Goal: Transaction & Acquisition: Purchase product/service

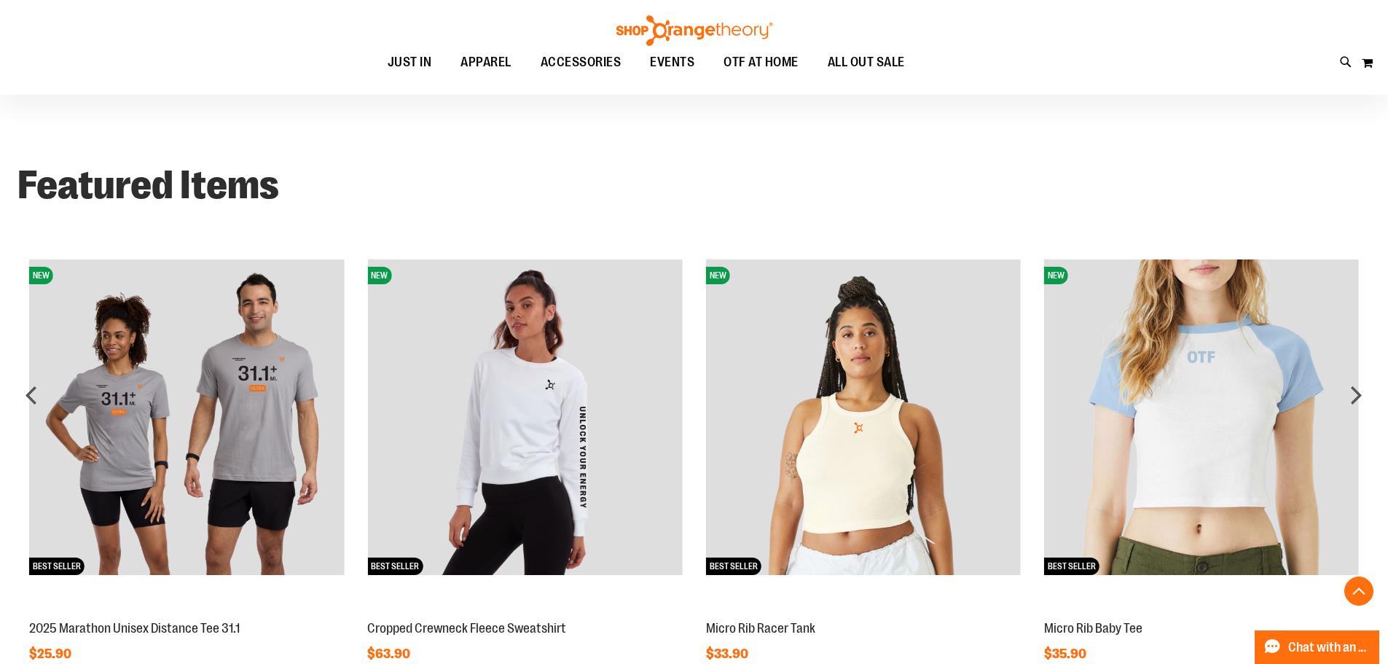
scroll to position [1092, 0]
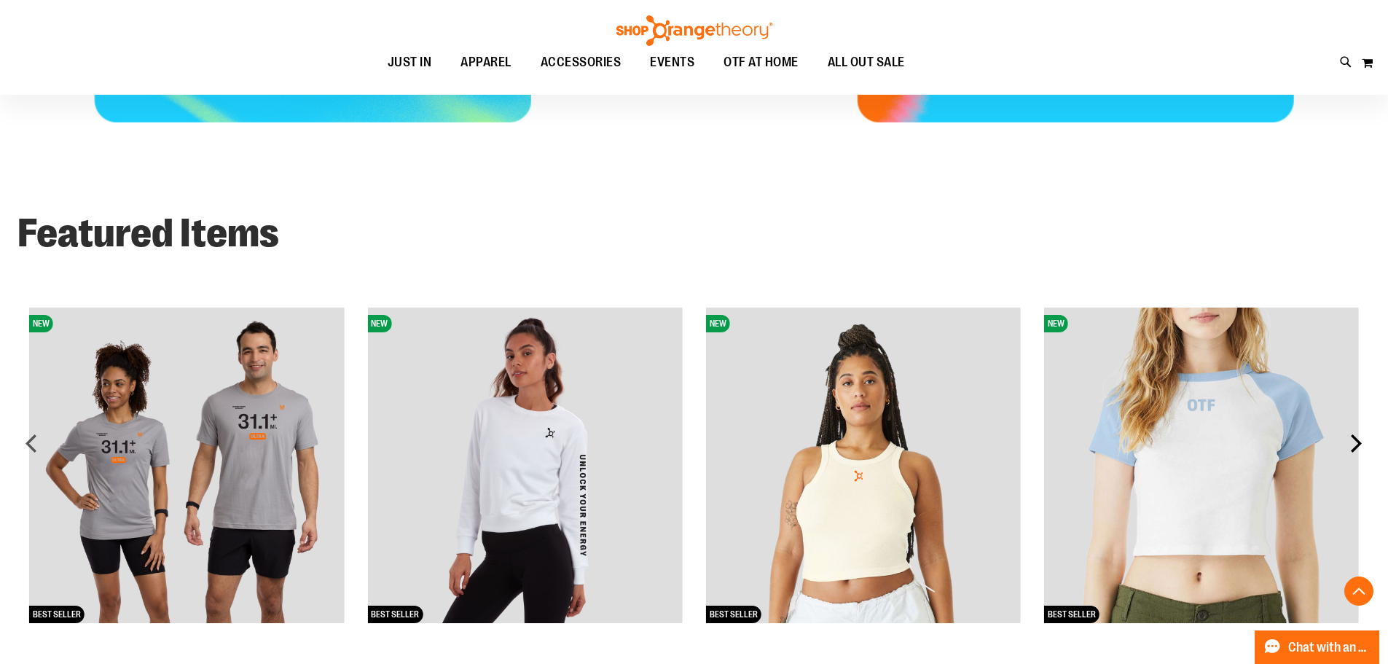
type input "**********"
click at [1361, 442] on div "next" at bounding box center [1355, 442] width 29 height 29
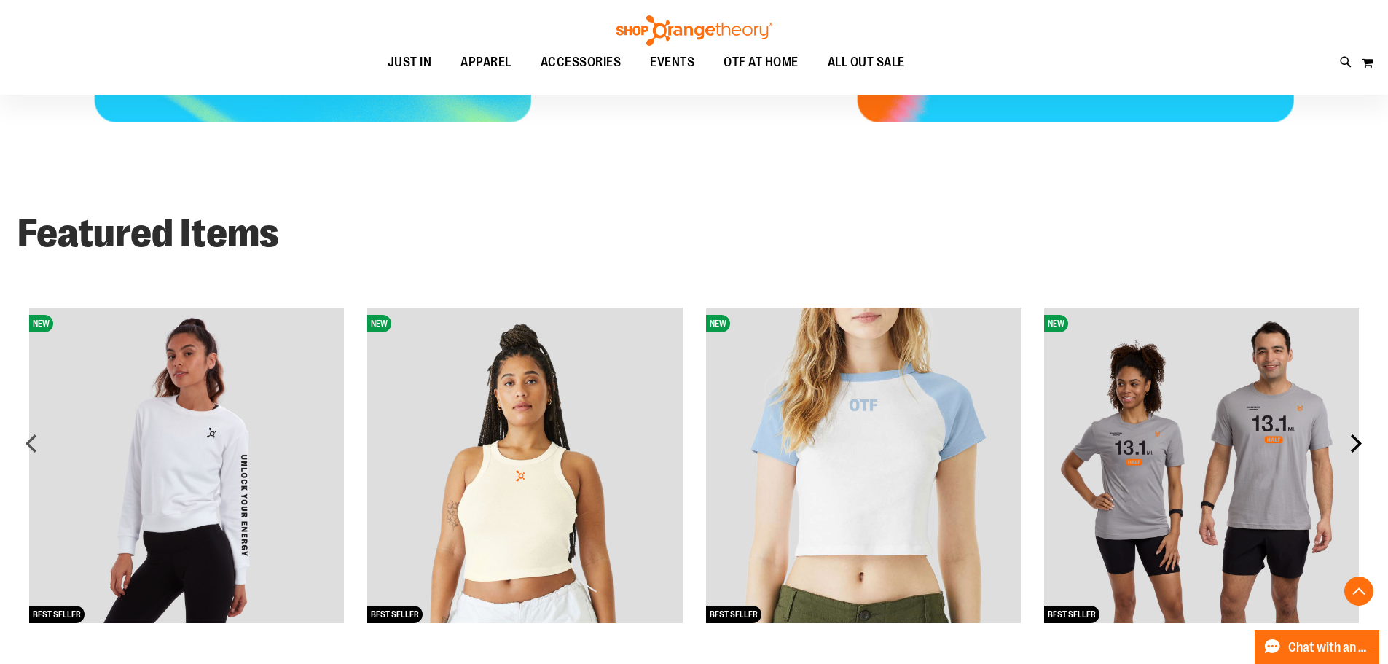
click at [1358, 441] on div "next" at bounding box center [1355, 442] width 29 height 29
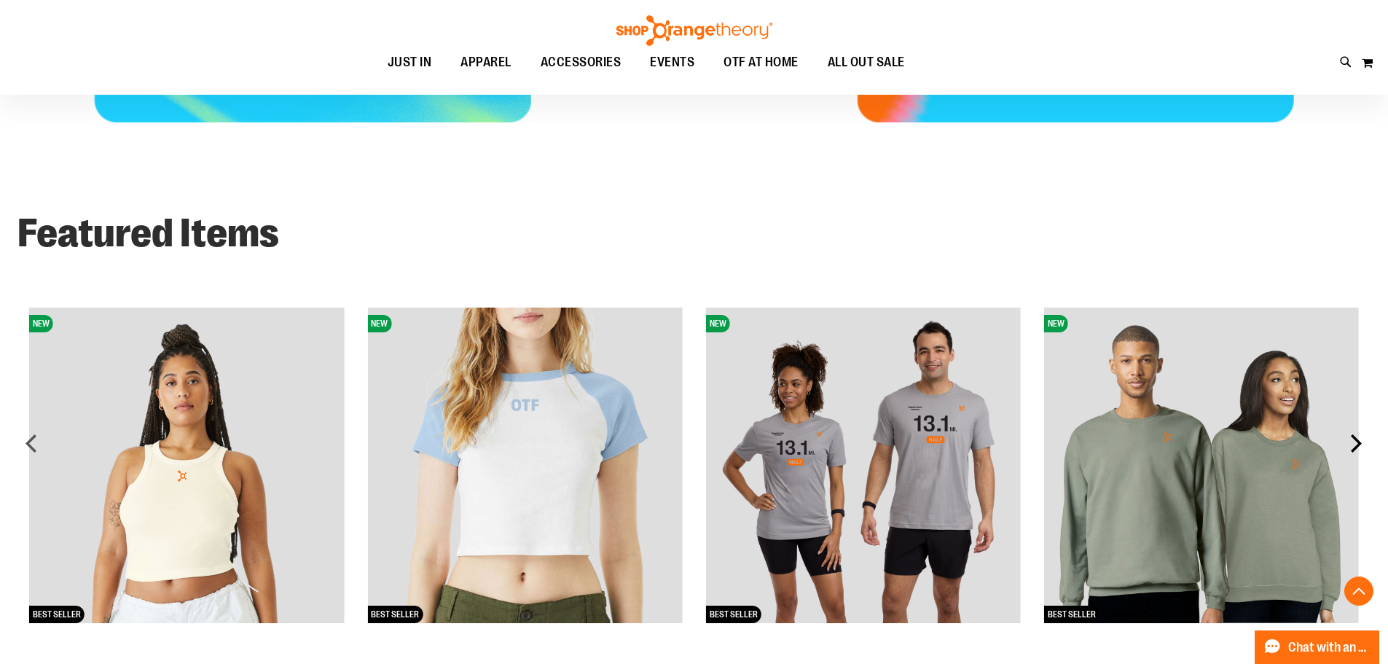
click at [1357, 441] on div "next" at bounding box center [1355, 442] width 29 height 29
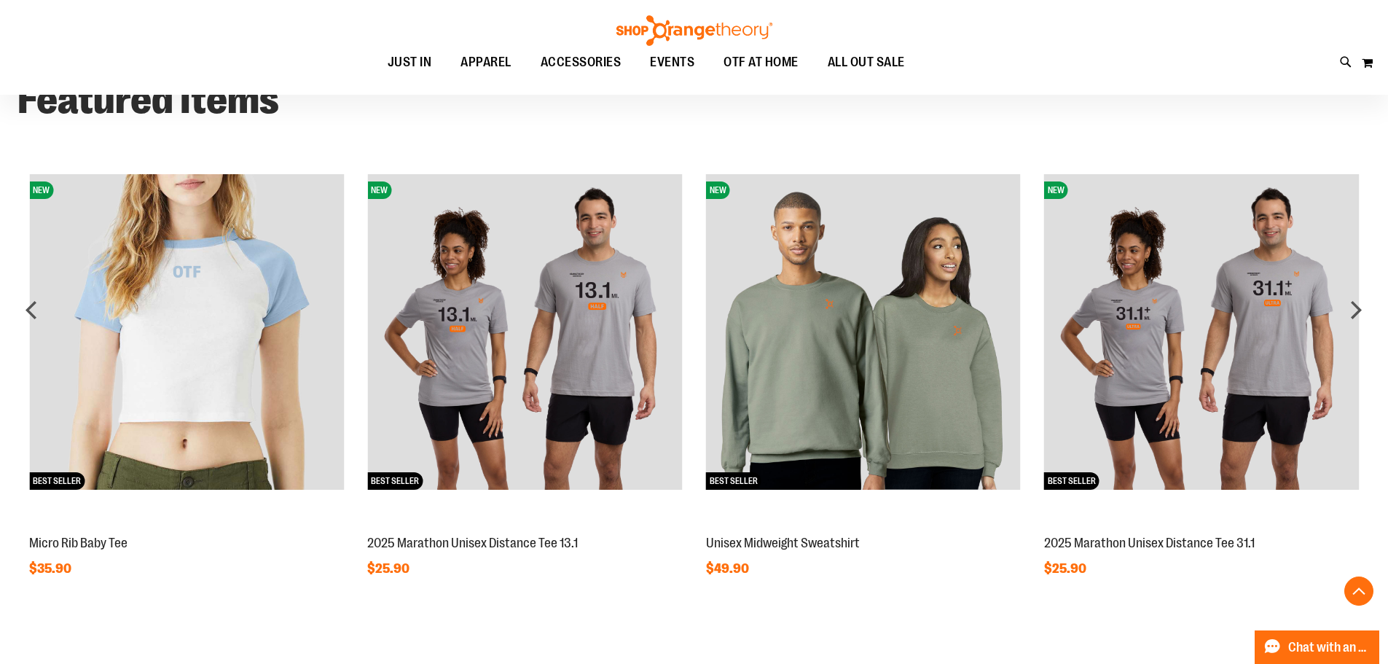
scroll to position [1238, 0]
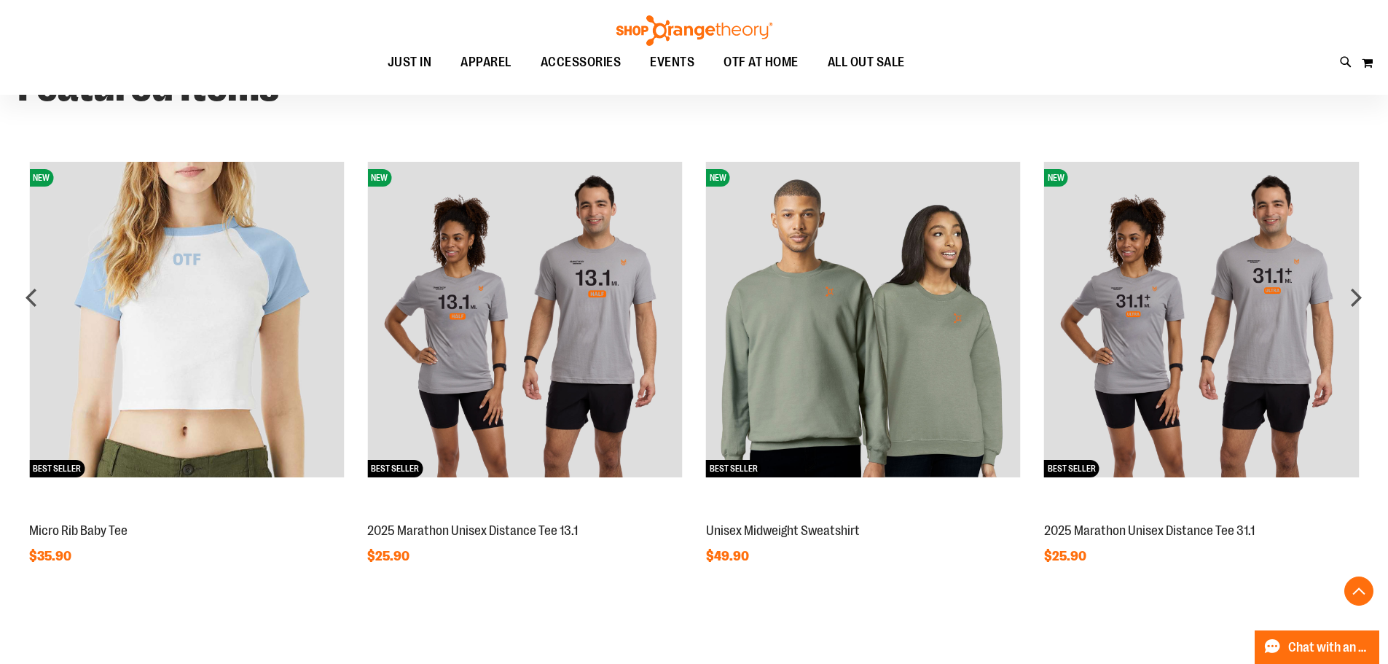
click at [855, 402] on img at bounding box center [863, 319] width 315 height 315
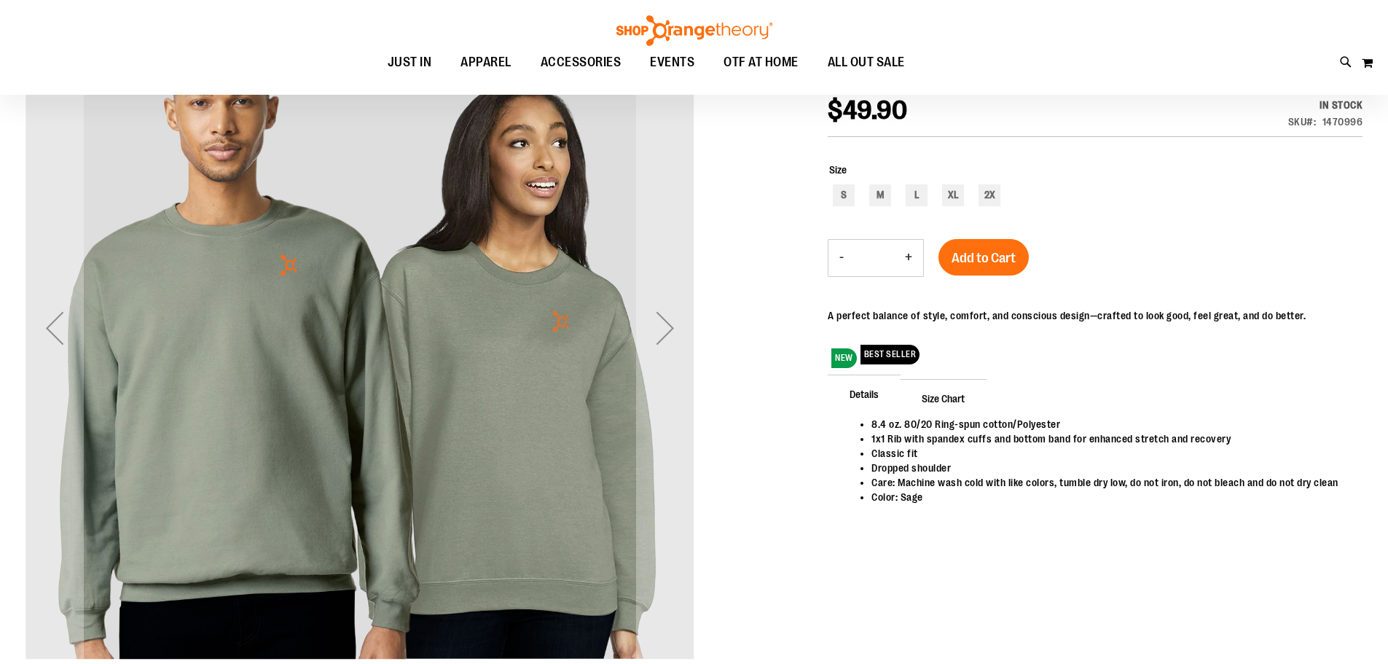
scroll to position [217, 0]
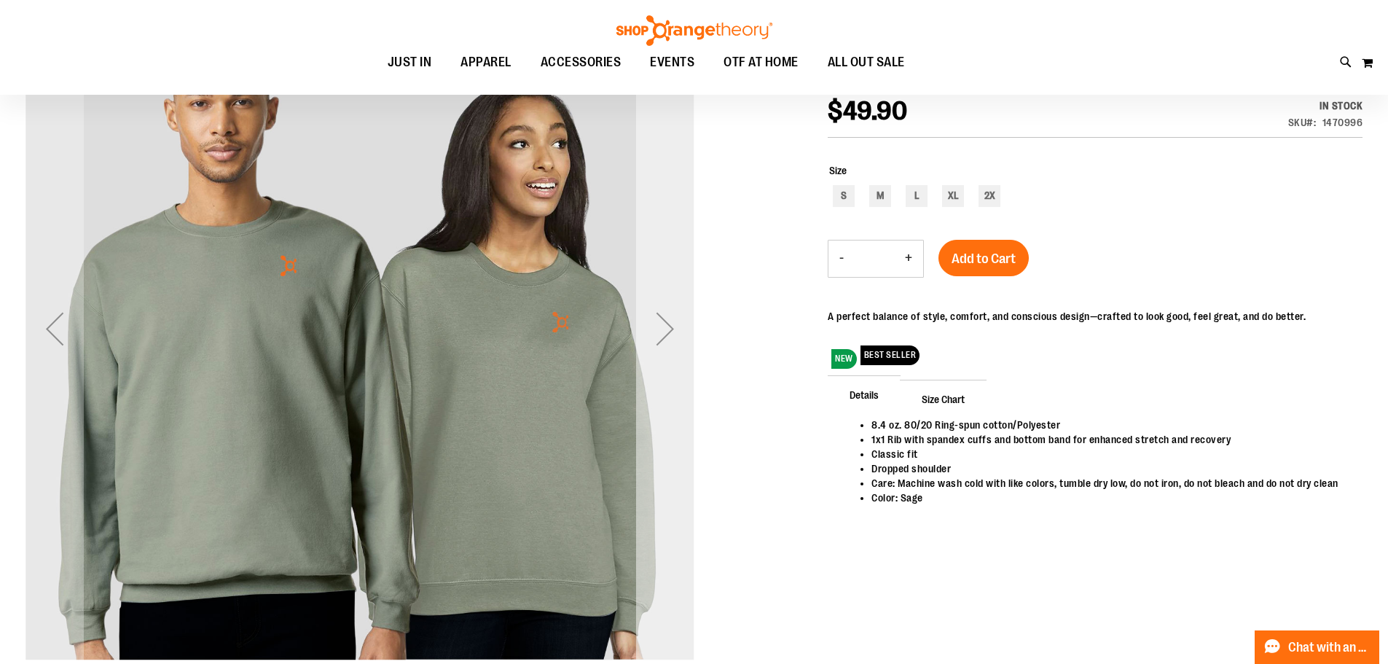
type input "**********"
click at [666, 328] on div "Next" at bounding box center [665, 328] width 58 height 58
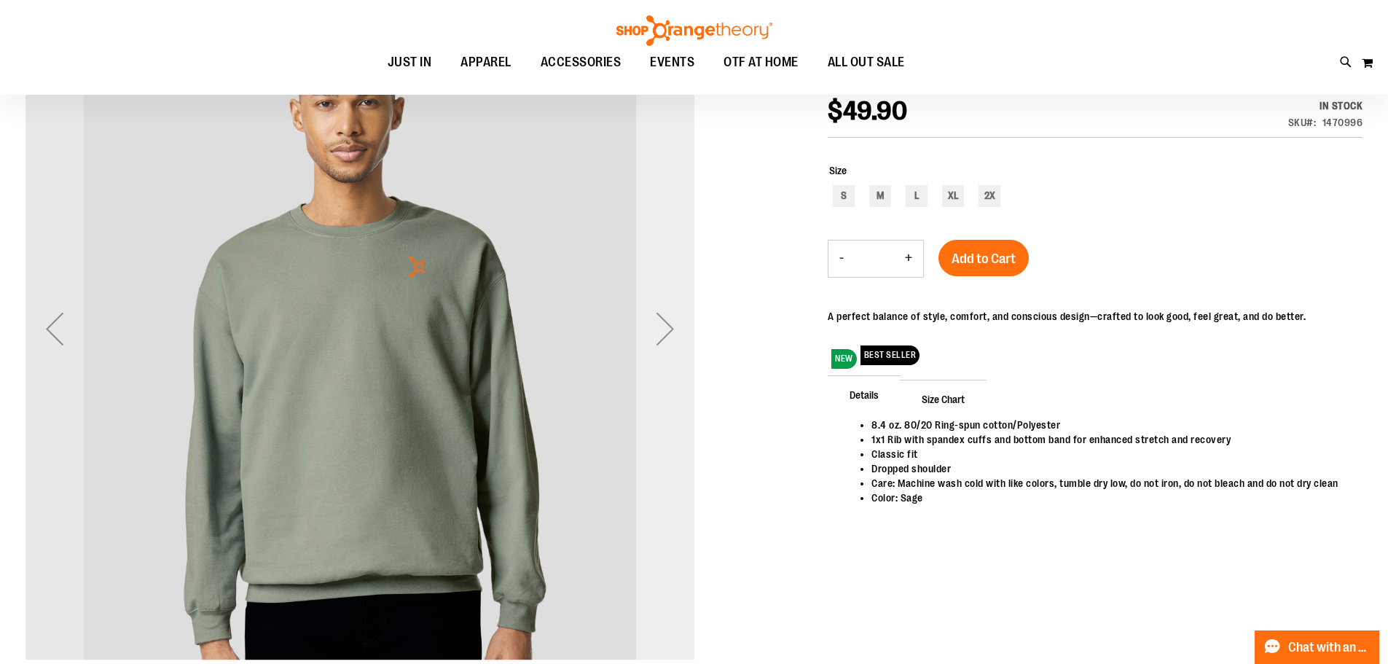
click at [666, 328] on div "Next" at bounding box center [665, 328] width 58 height 58
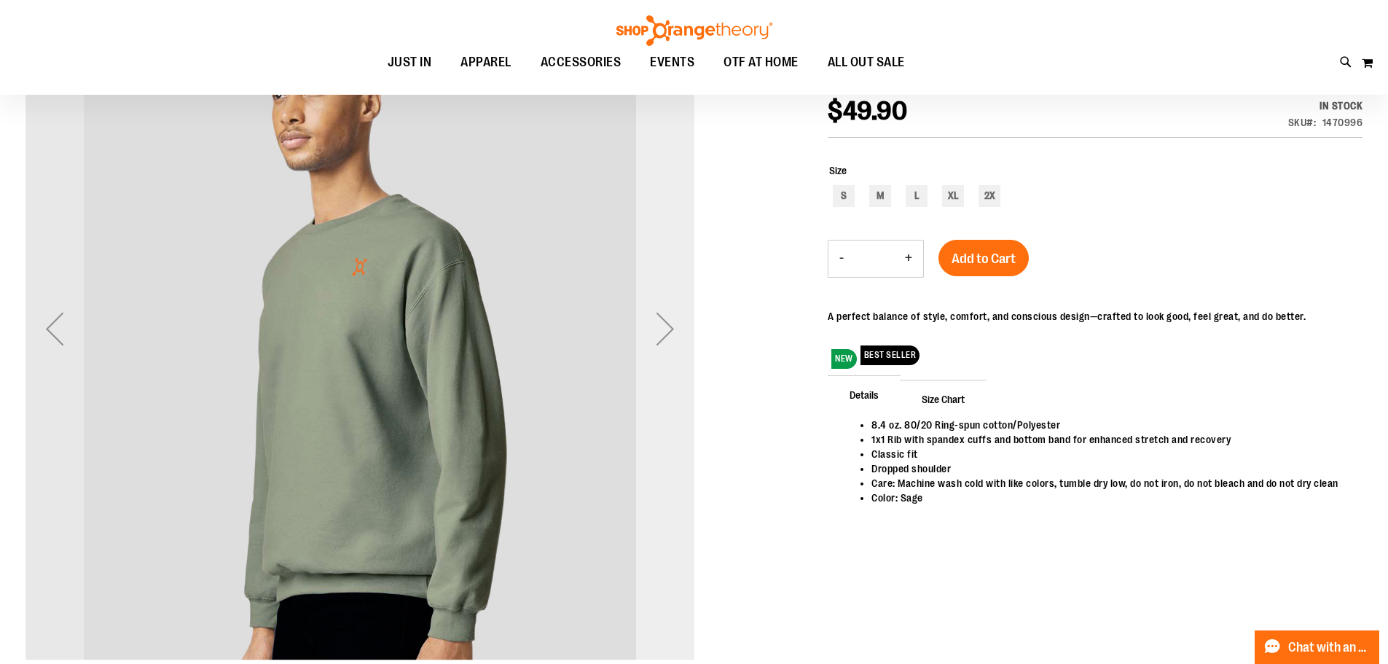
click at [666, 328] on div "Next" at bounding box center [665, 328] width 58 height 58
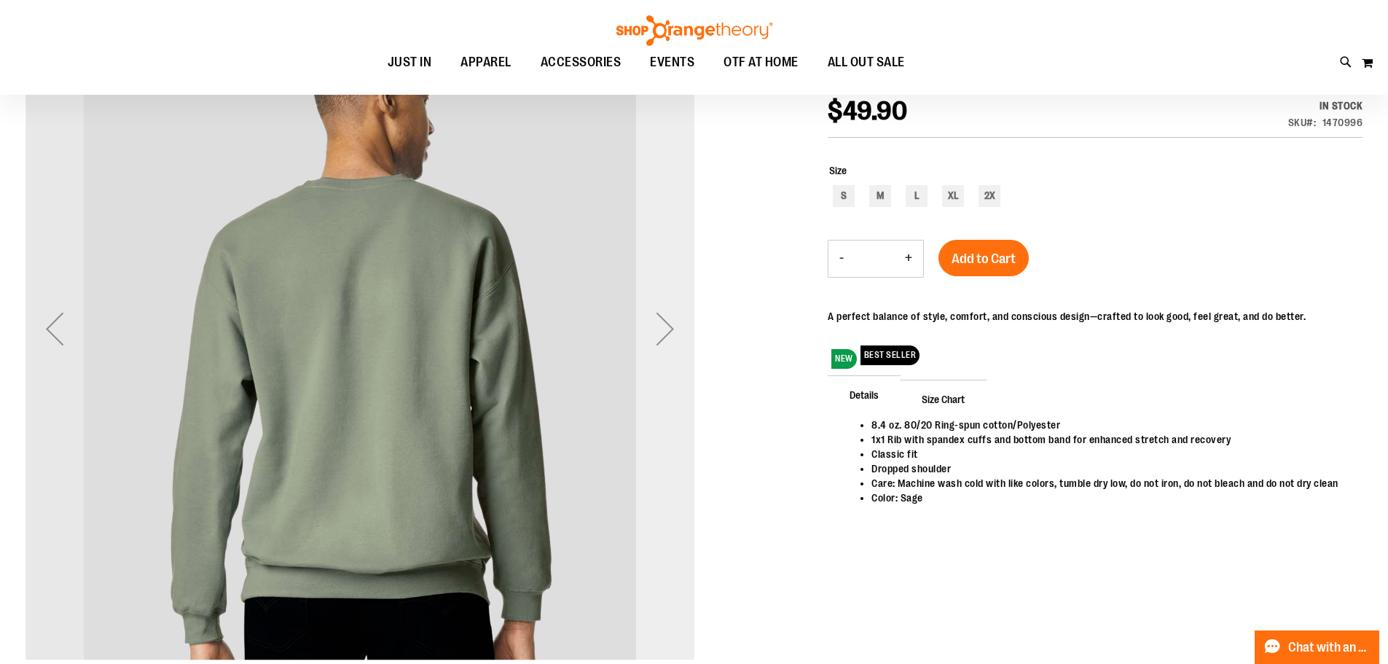
click at [666, 328] on div "Next" at bounding box center [665, 328] width 58 height 58
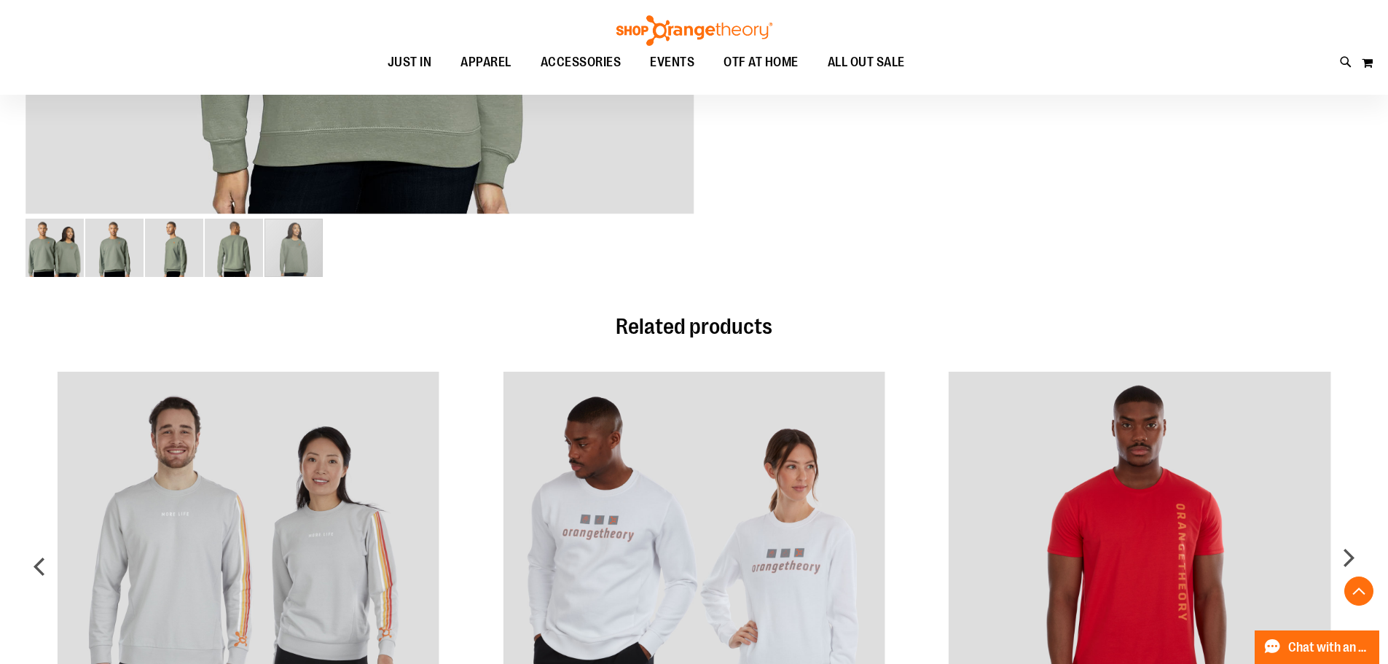
scroll to position [654, 0]
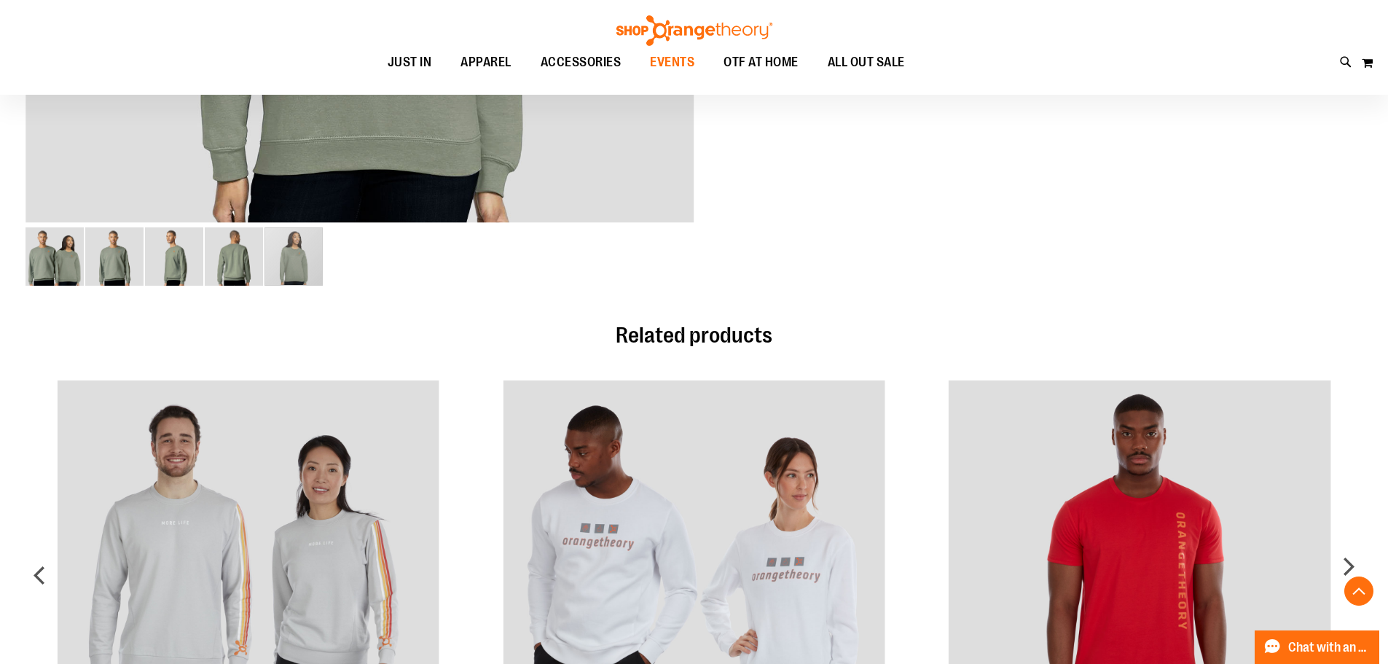
click at [660, 72] on span "EVENTS" at bounding box center [672, 62] width 44 height 33
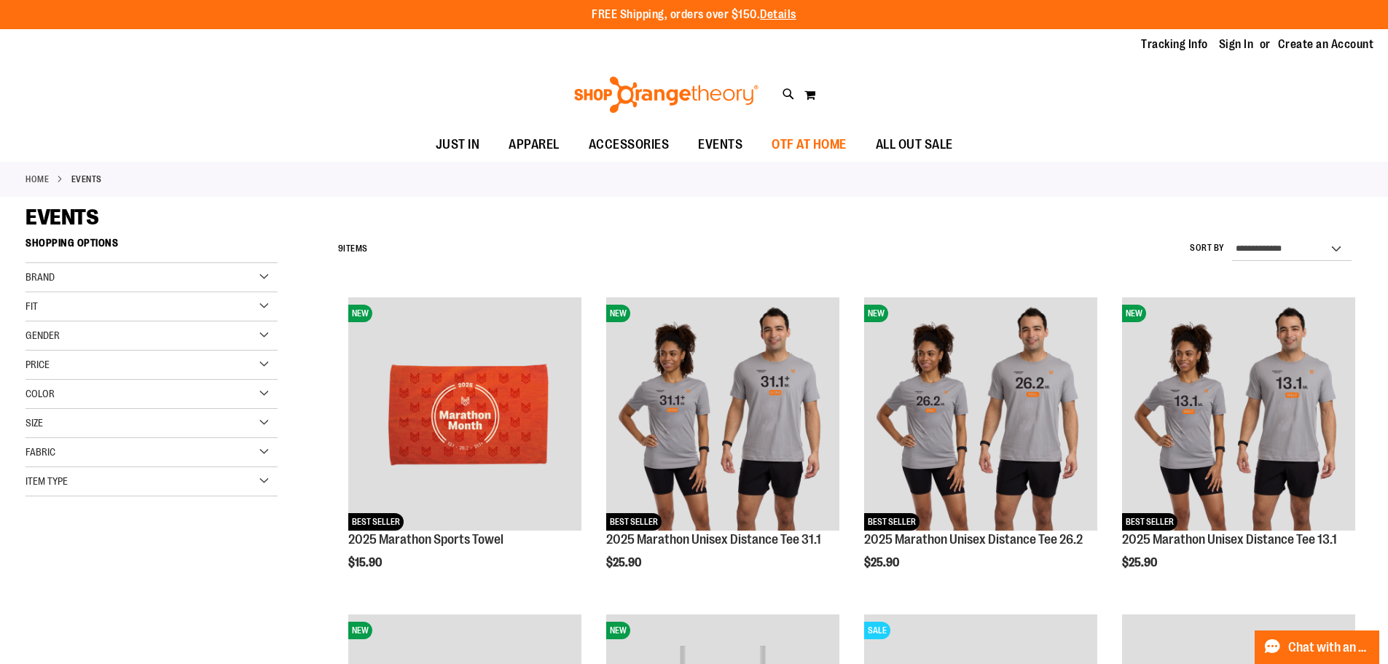
type input "**********"
click at [842, 143] on span "OTF AT HOME" at bounding box center [809, 144] width 75 height 33
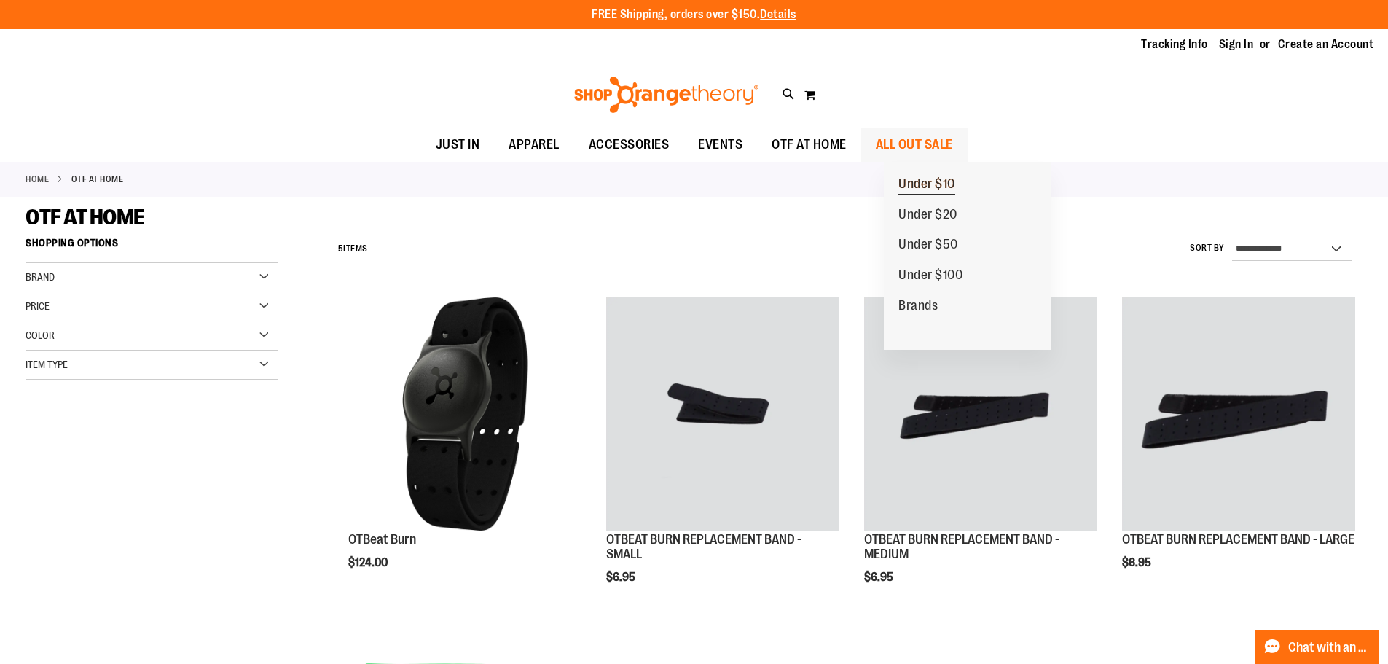
type input "**********"
click at [920, 189] on span "Under $10" at bounding box center [926, 185] width 57 height 18
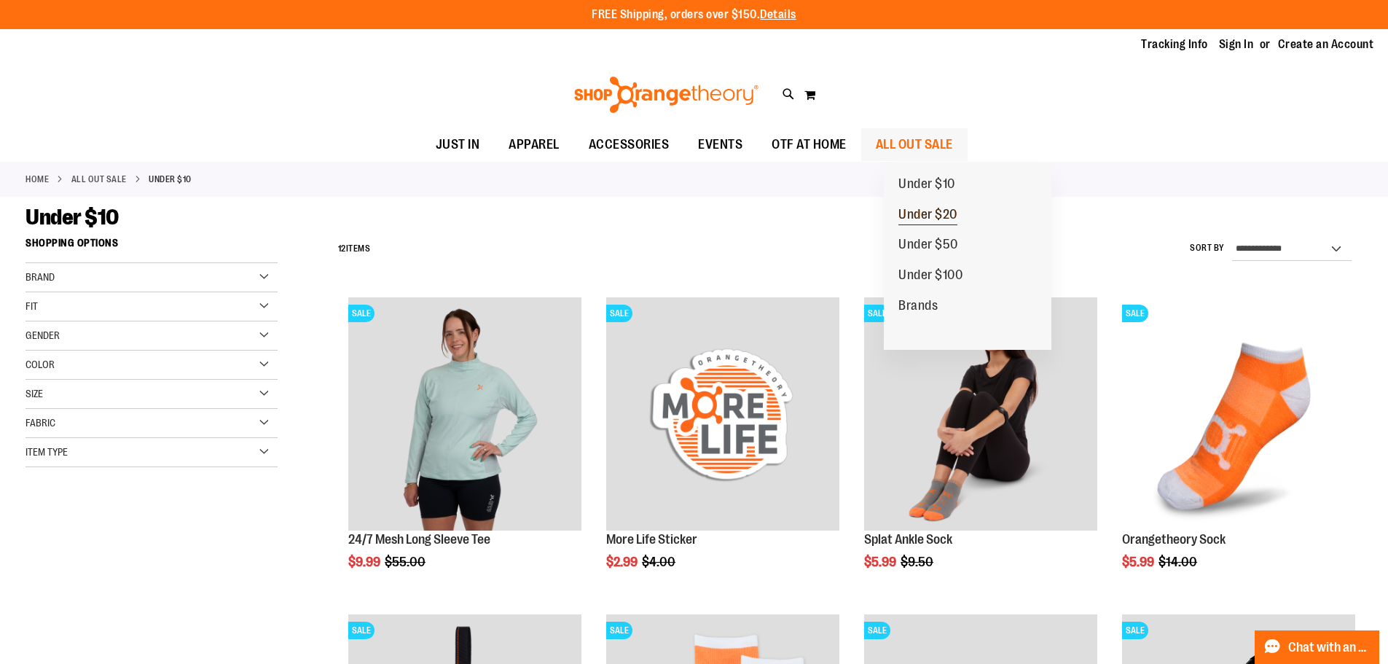
type input "**********"
click at [928, 213] on span "Under $20" at bounding box center [927, 216] width 59 height 18
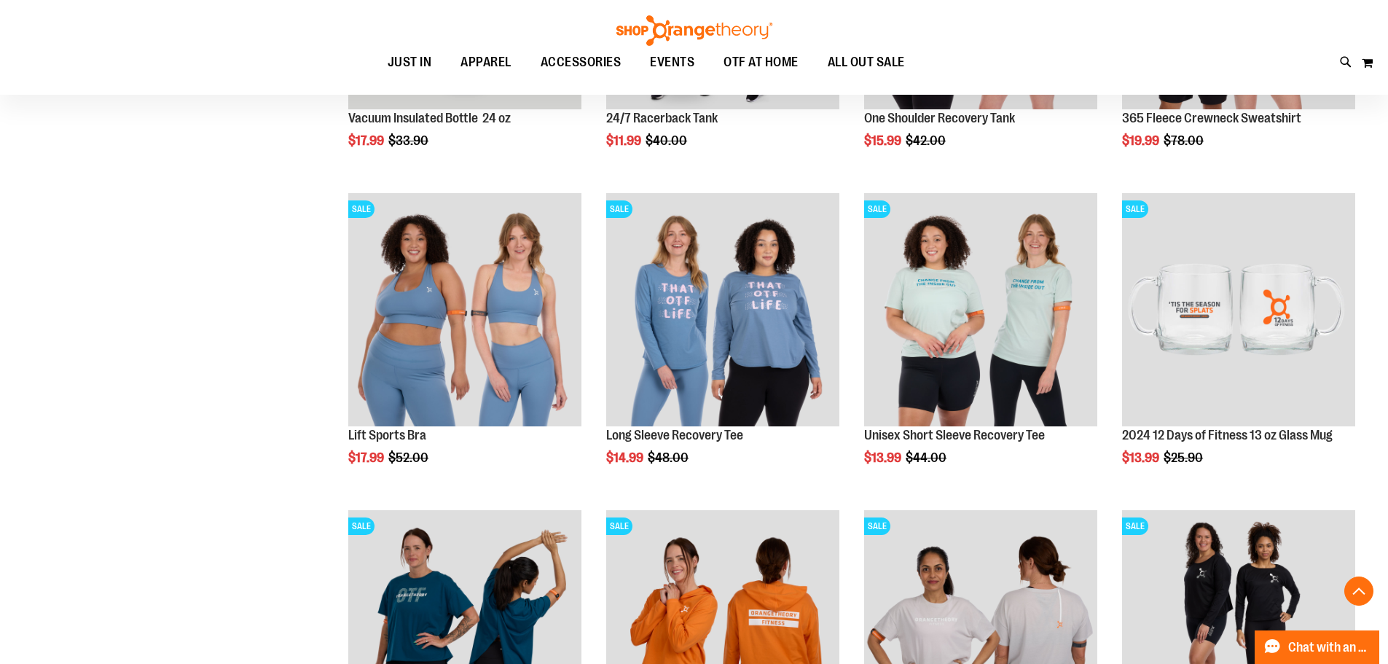
scroll to position [436, 0]
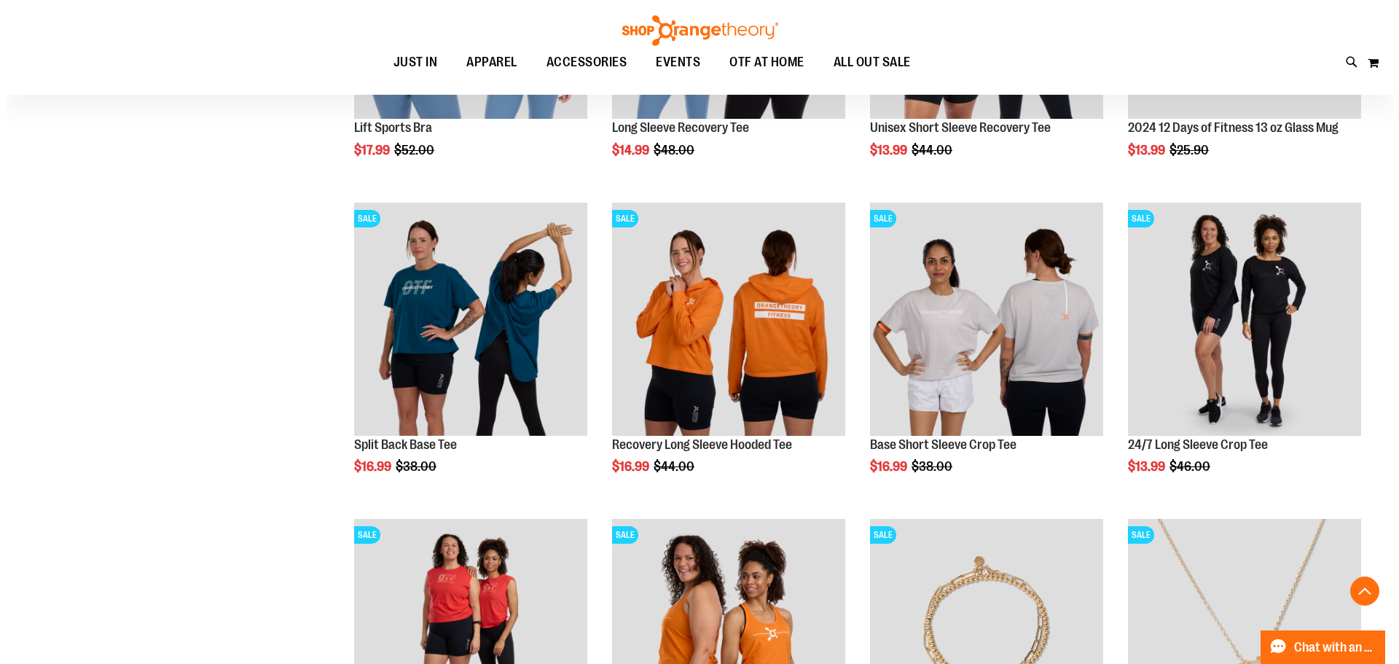
scroll to position [801, 0]
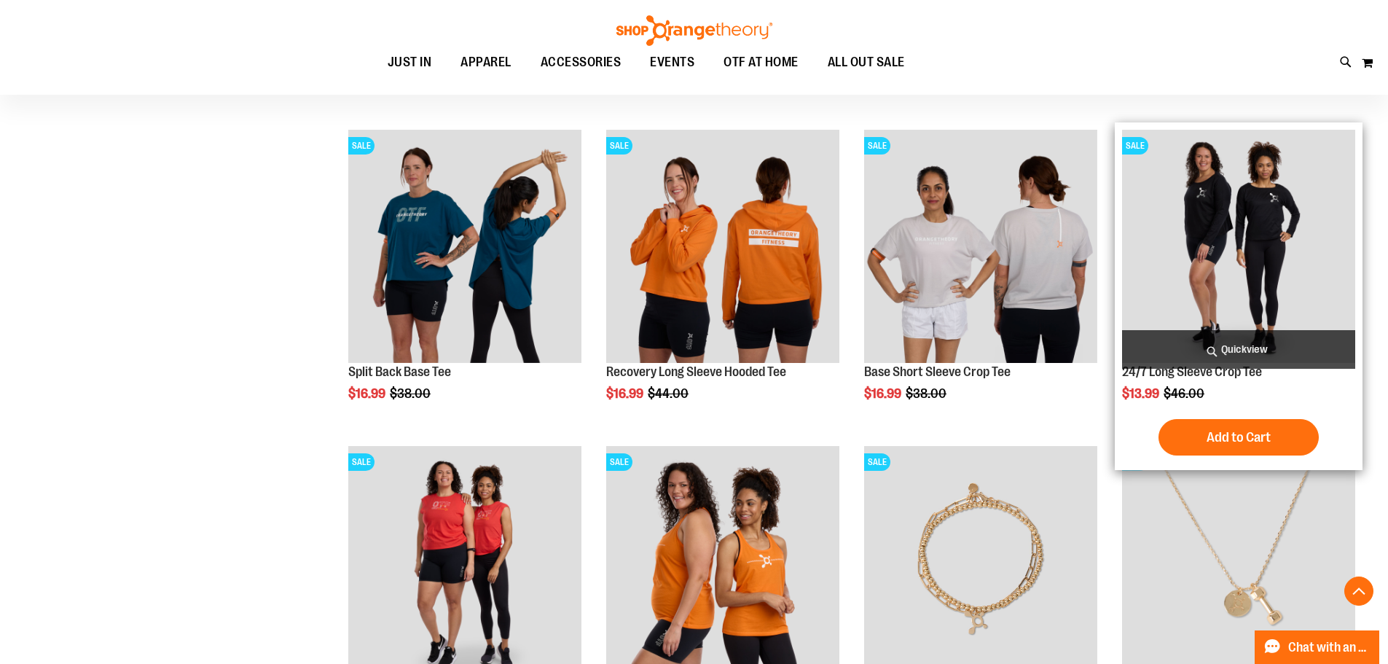
type input "**********"
click at [1249, 348] on span "Quickview" at bounding box center [1238, 349] width 233 height 39
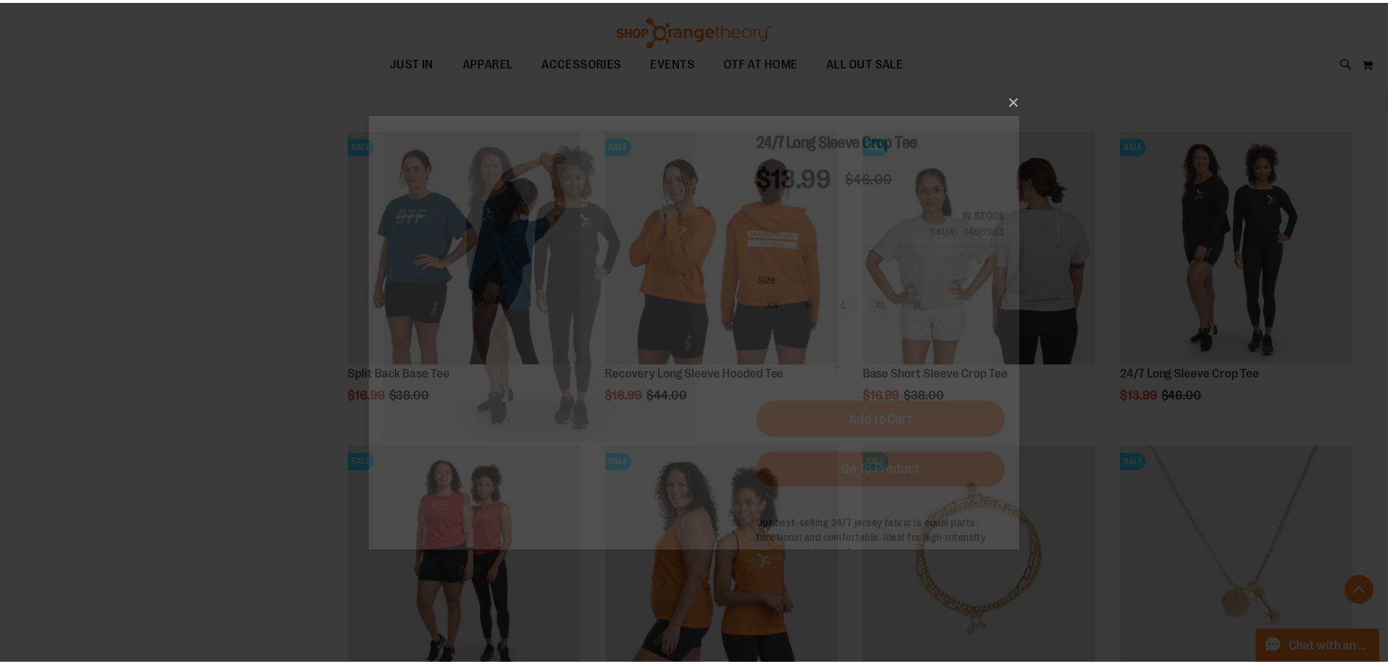
scroll to position [0, 0]
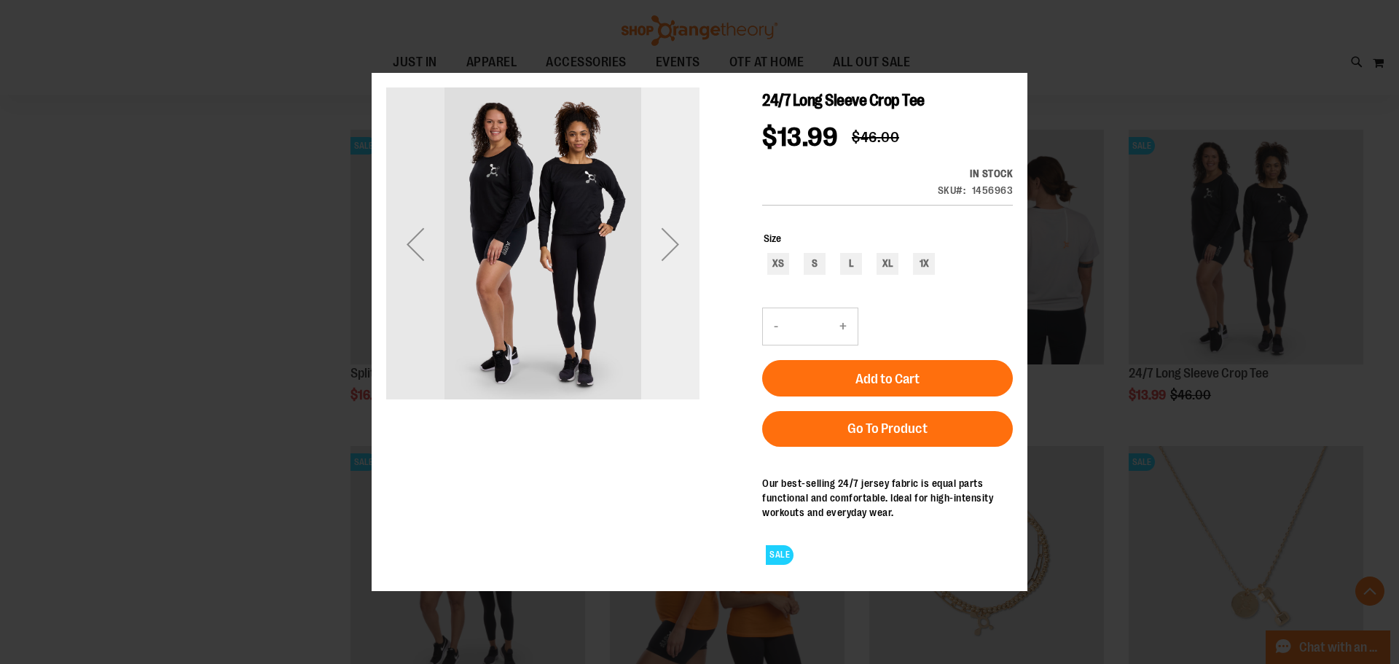
click at [664, 267] on div "Next" at bounding box center [670, 244] width 58 height 58
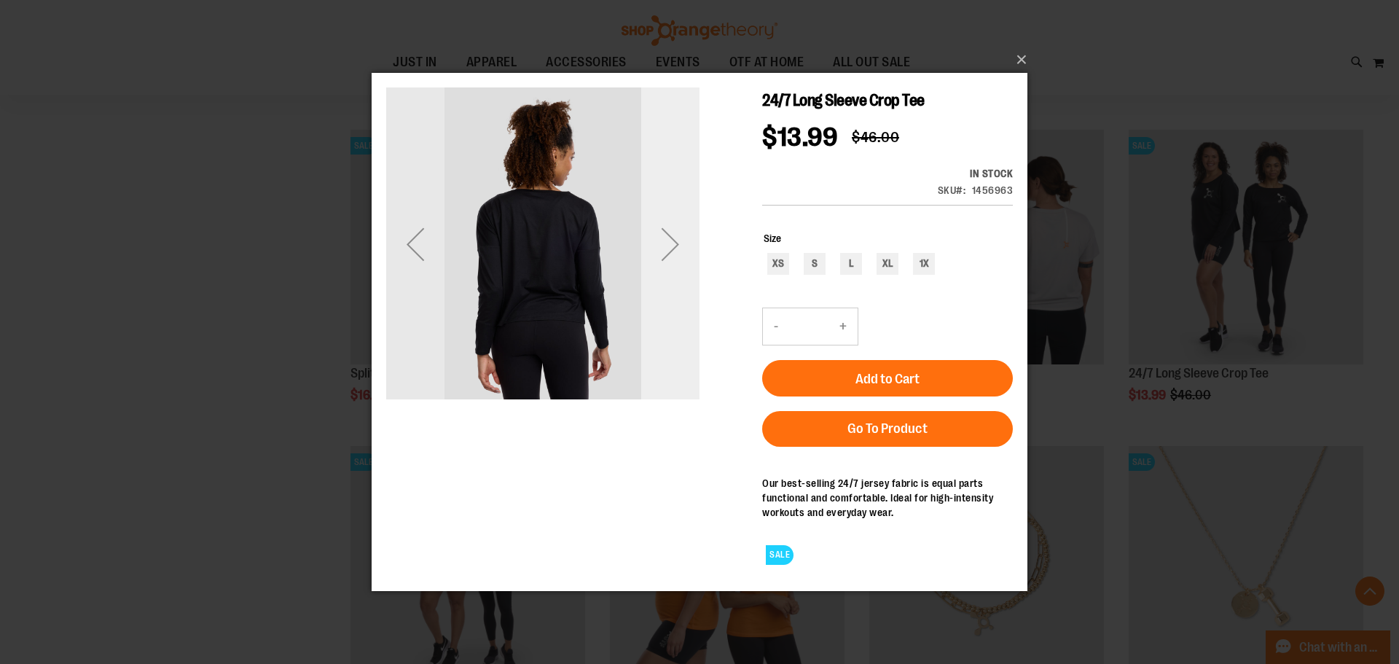
click at [664, 255] on div "Next" at bounding box center [670, 243] width 58 height 58
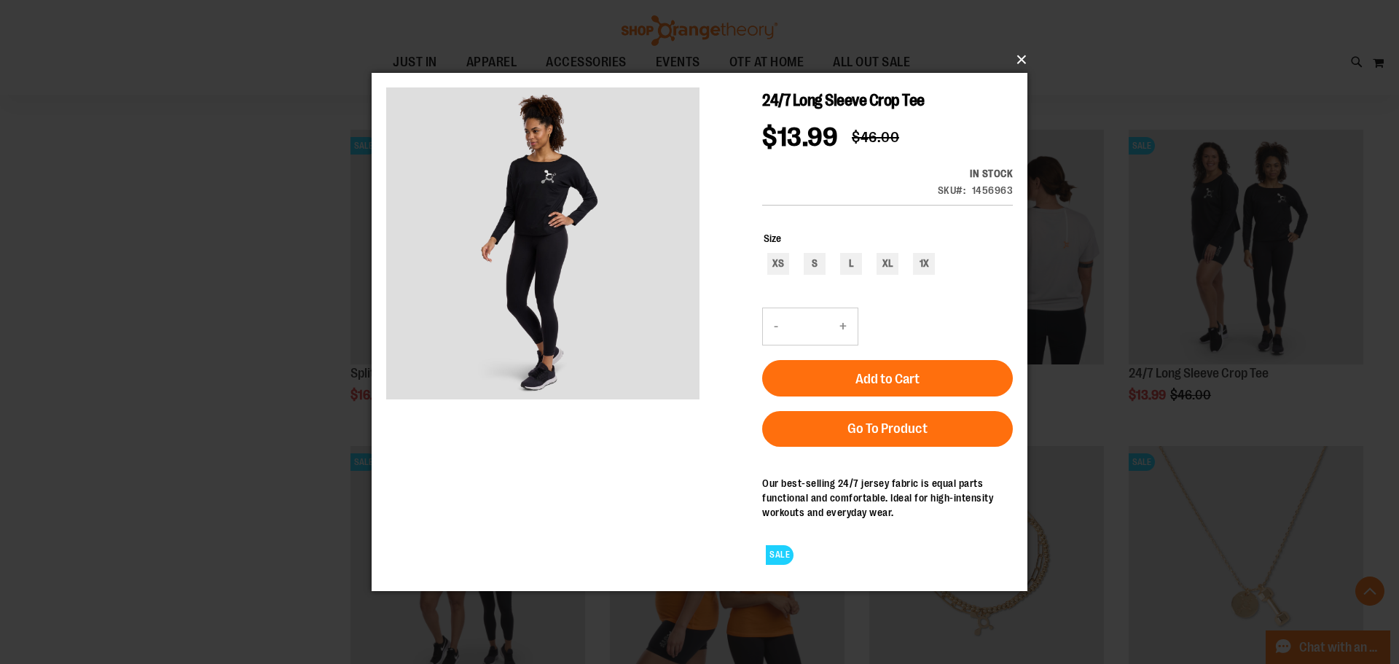
click at [1015, 62] on button "×" at bounding box center [704, 60] width 656 height 32
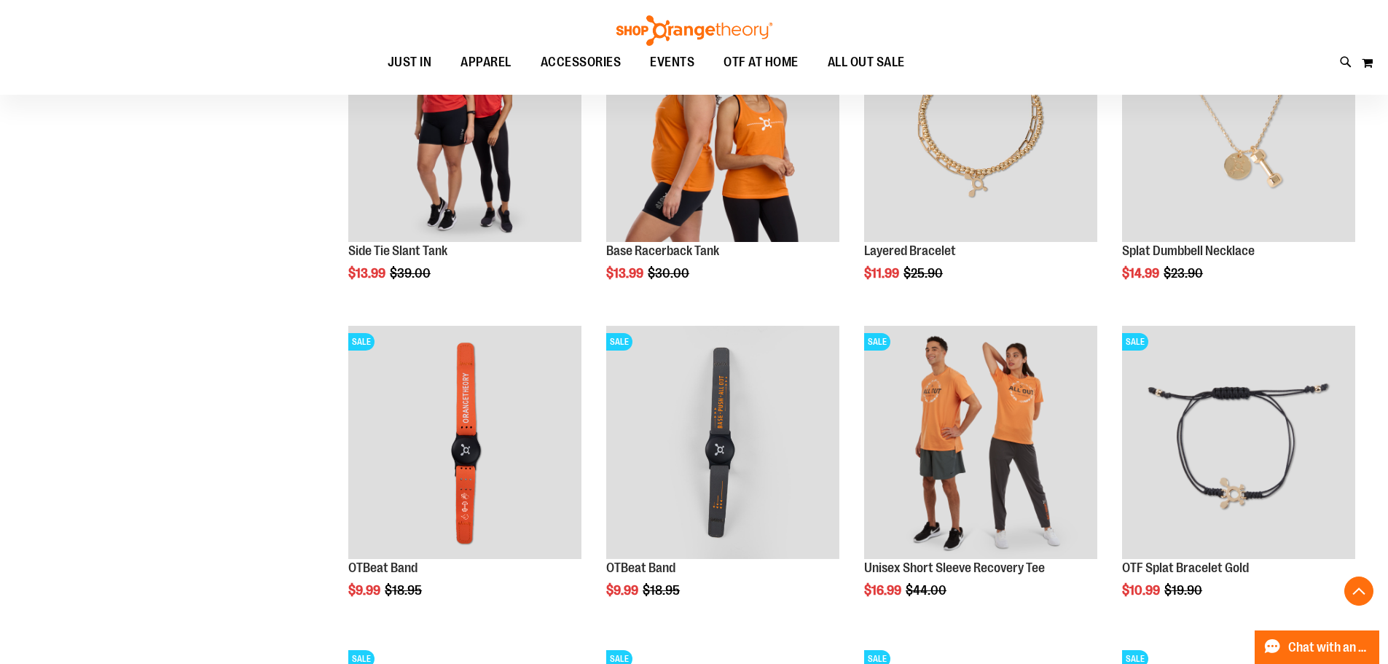
scroll to position [1311, 0]
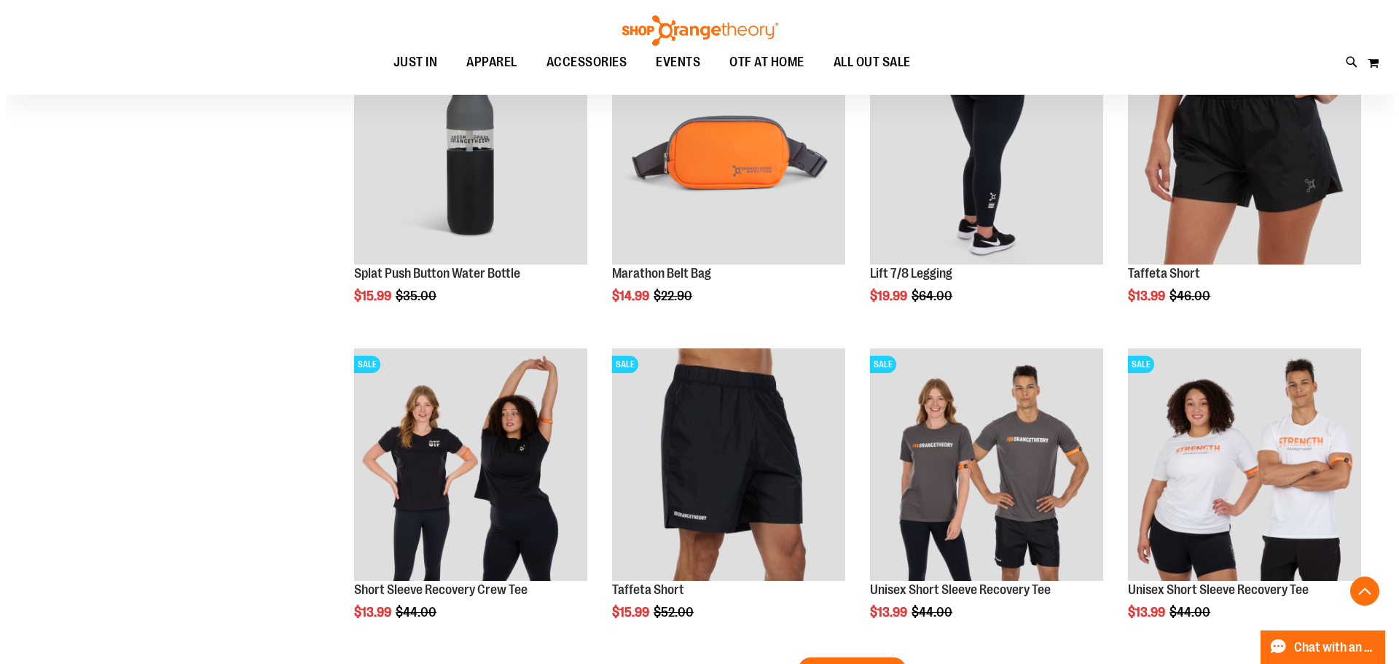
scroll to position [2550, 0]
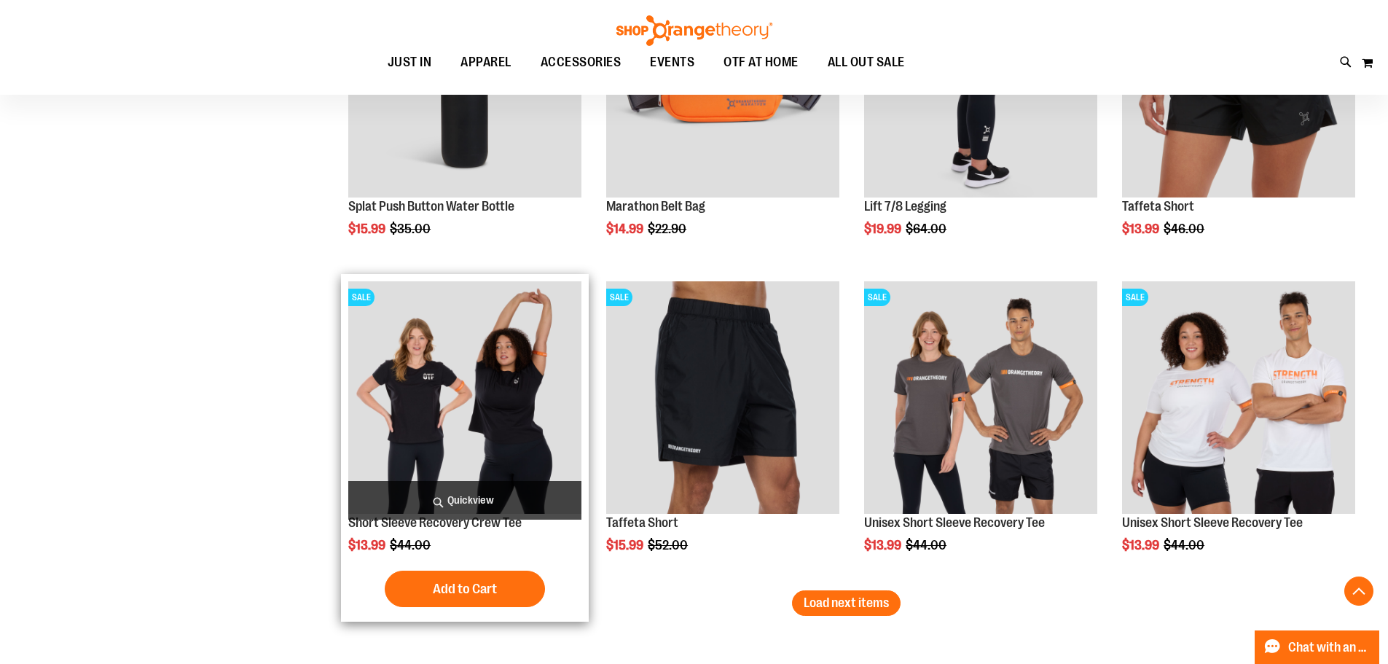
click at [485, 507] on span "Quickview" at bounding box center [464, 500] width 233 height 39
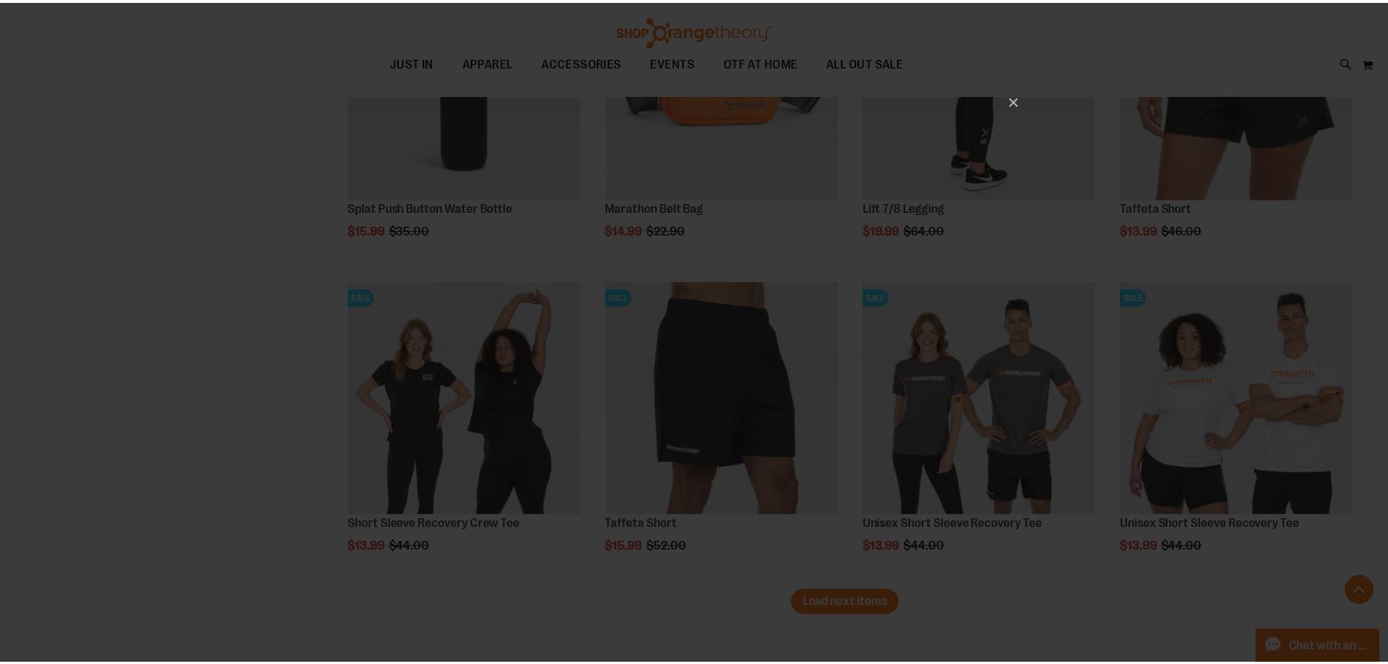
scroll to position [0, 0]
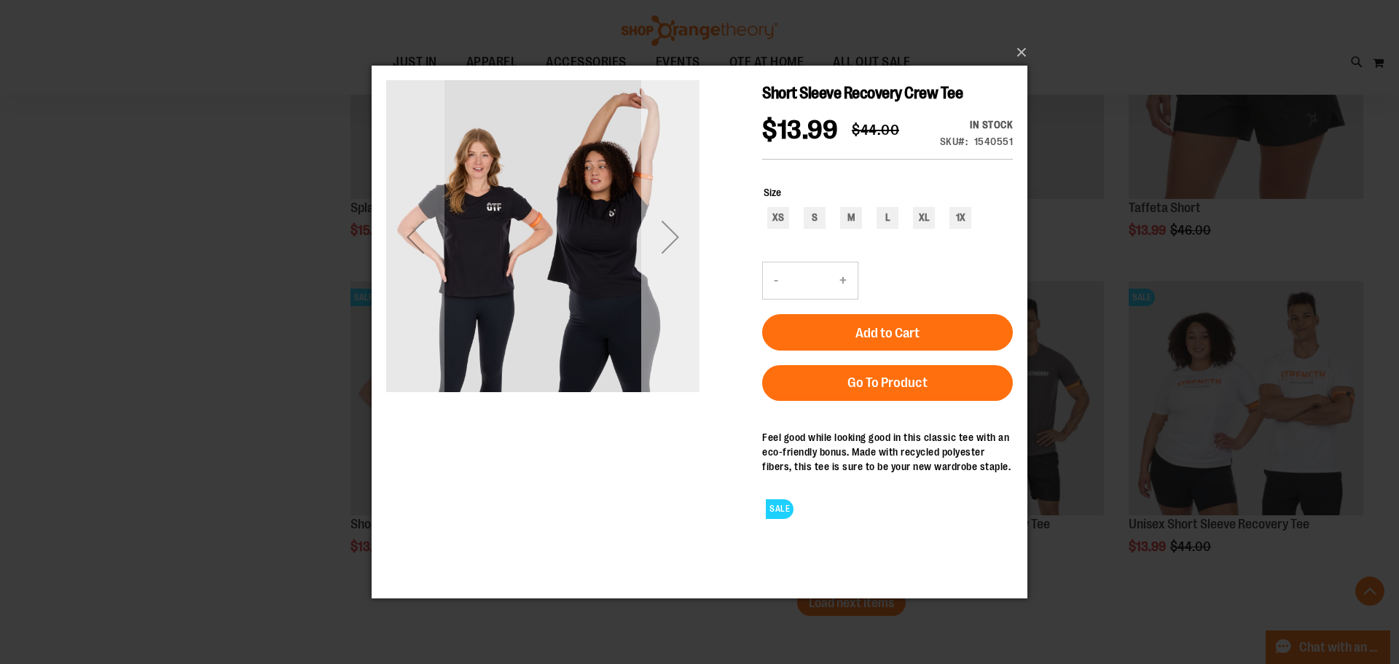
click at [676, 261] on div "Next" at bounding box center [670, 236] width 58 height 58
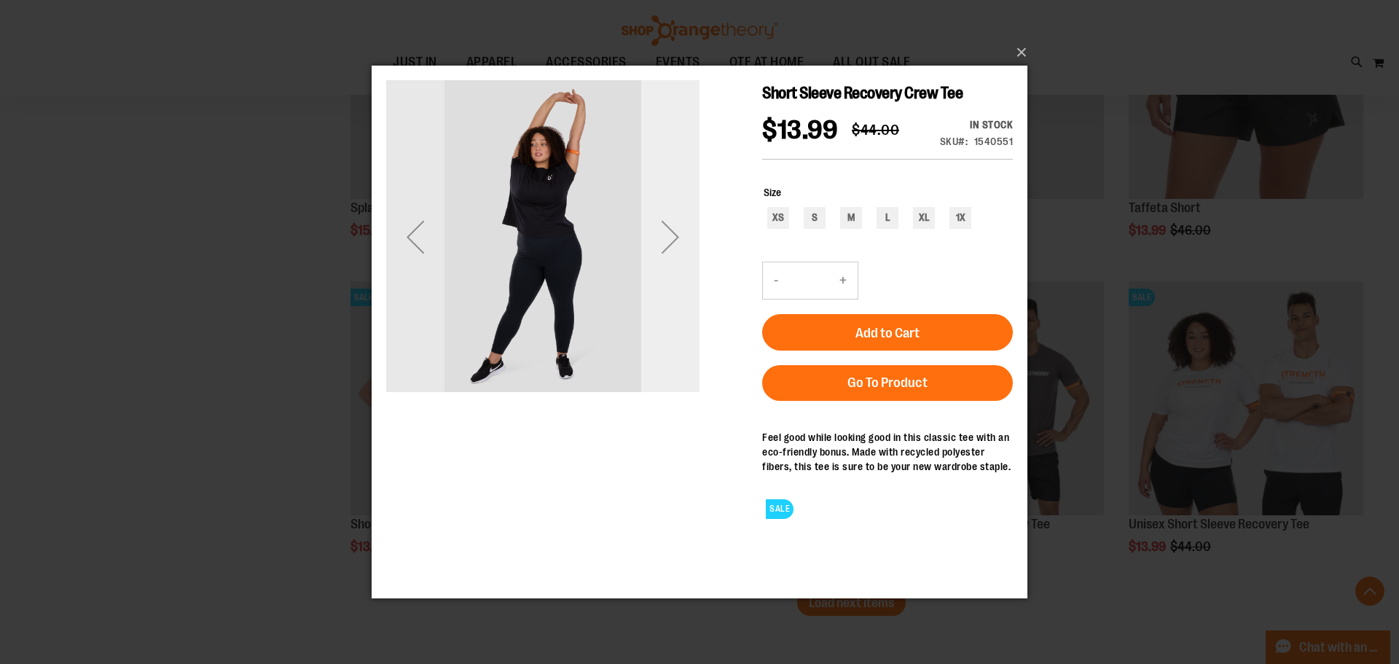
click at [676, 261] on div "Next" at bounding box center [670, 236] width 58 height 58
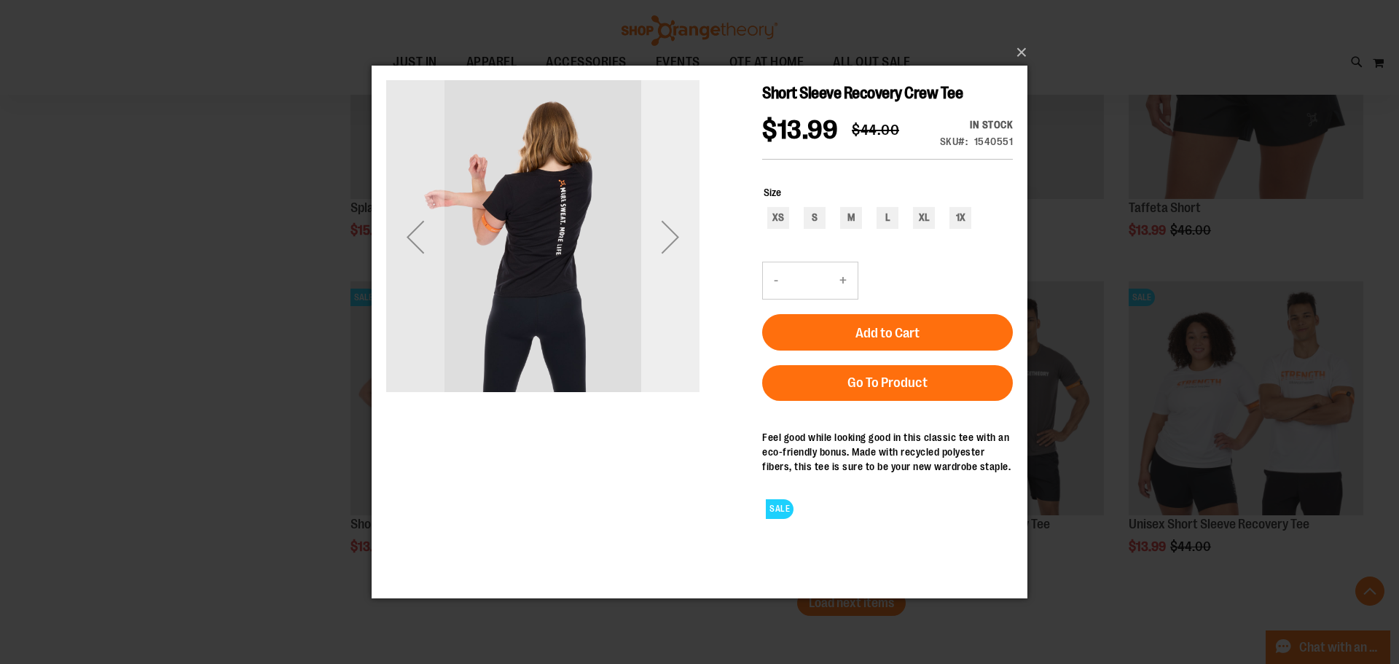
click at [676, 261] on div "Next" at bounding box center [670, 236] width 58 height 58
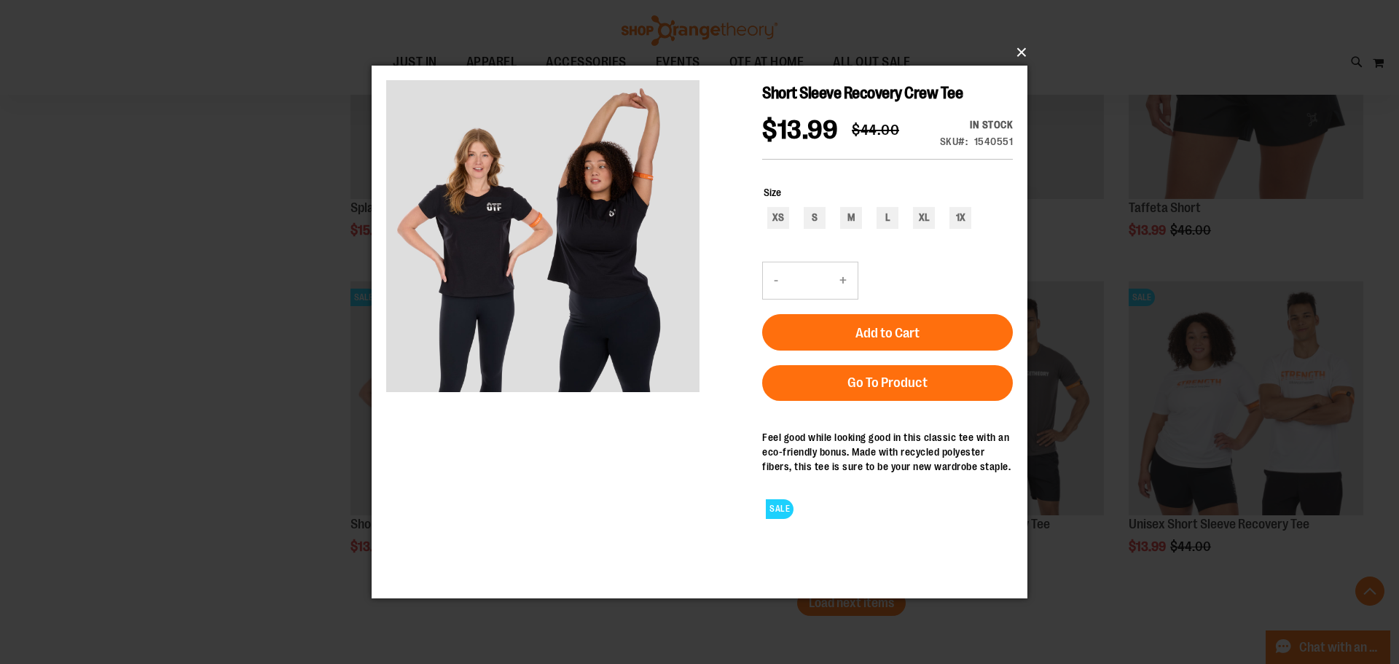
click at [1016, 52] on button "×" at bounding box center [704, 52] width 656 height 32
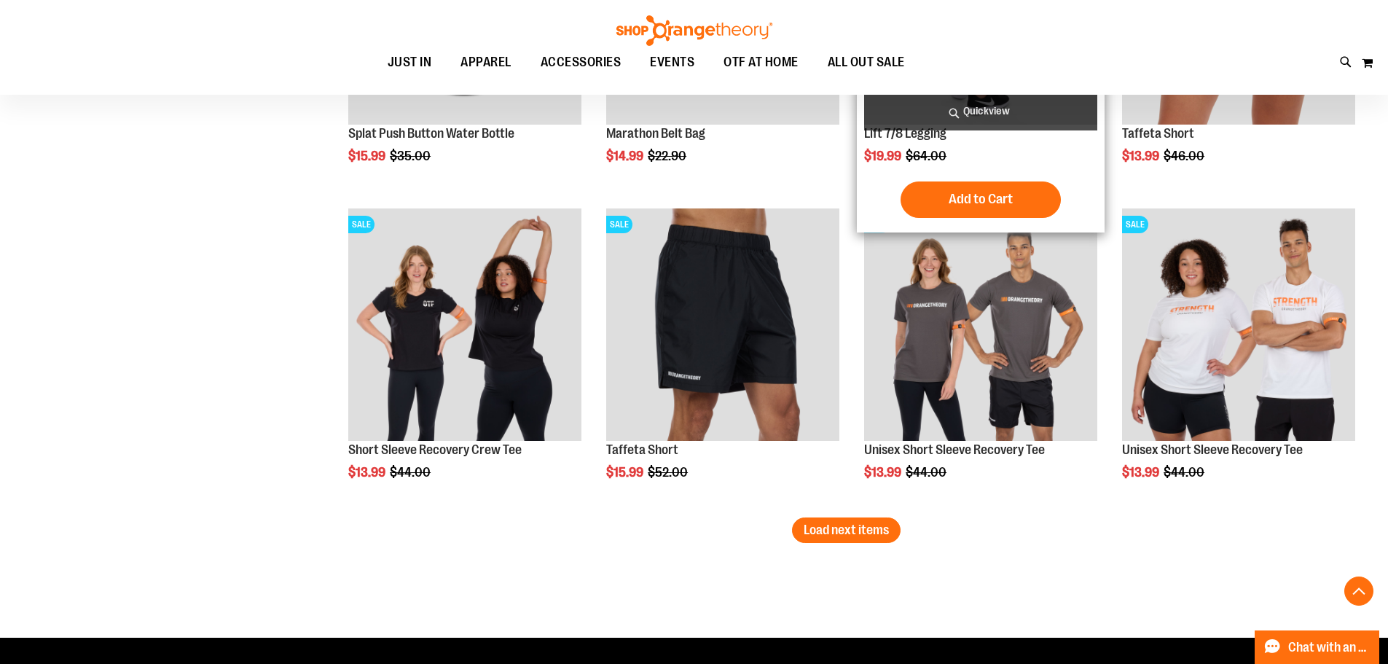
scroll to position [2695, 0]
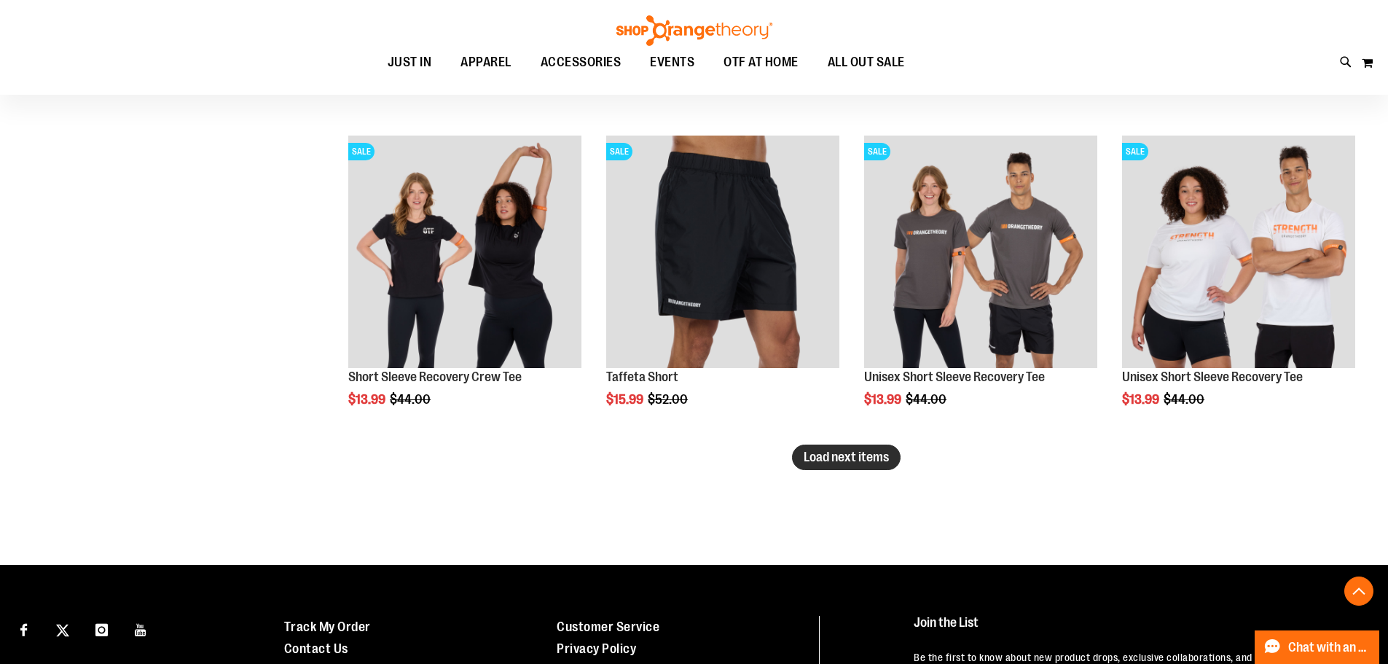
click at [880, 461] on span "Load next items" at bounding box center [846, 457] width 85 height 15
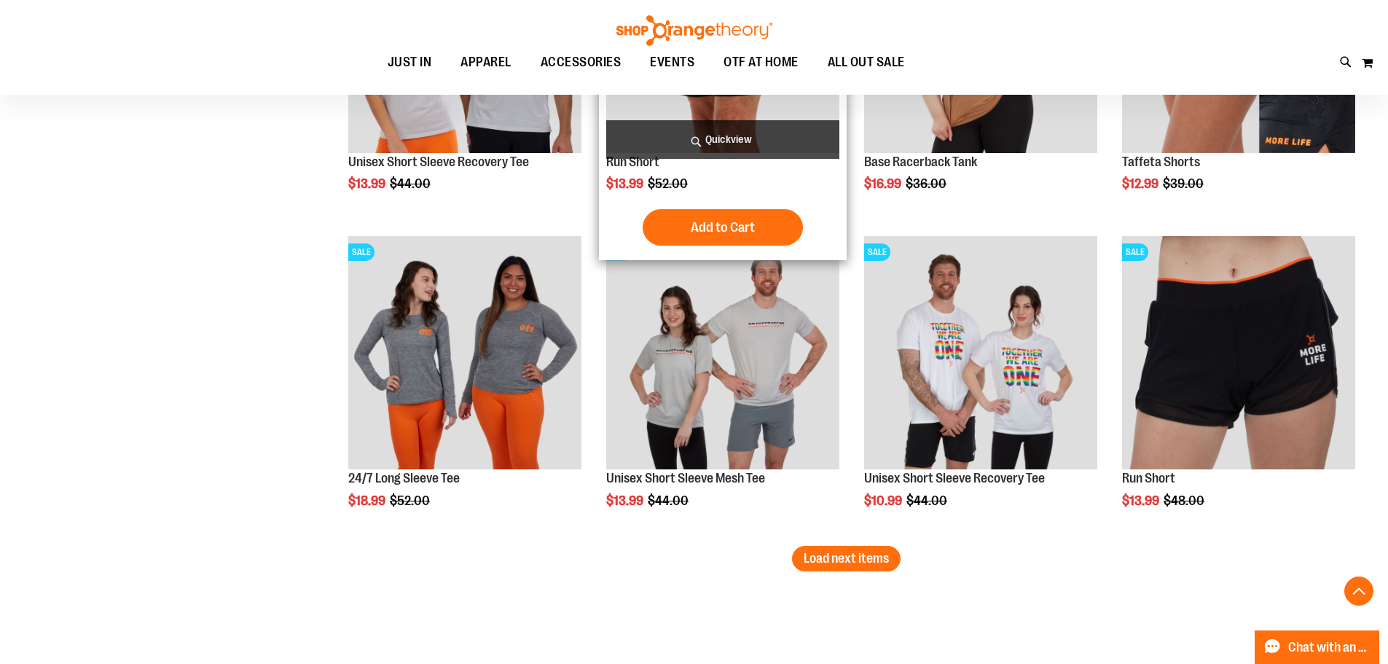
scroll to position [3570, 0]
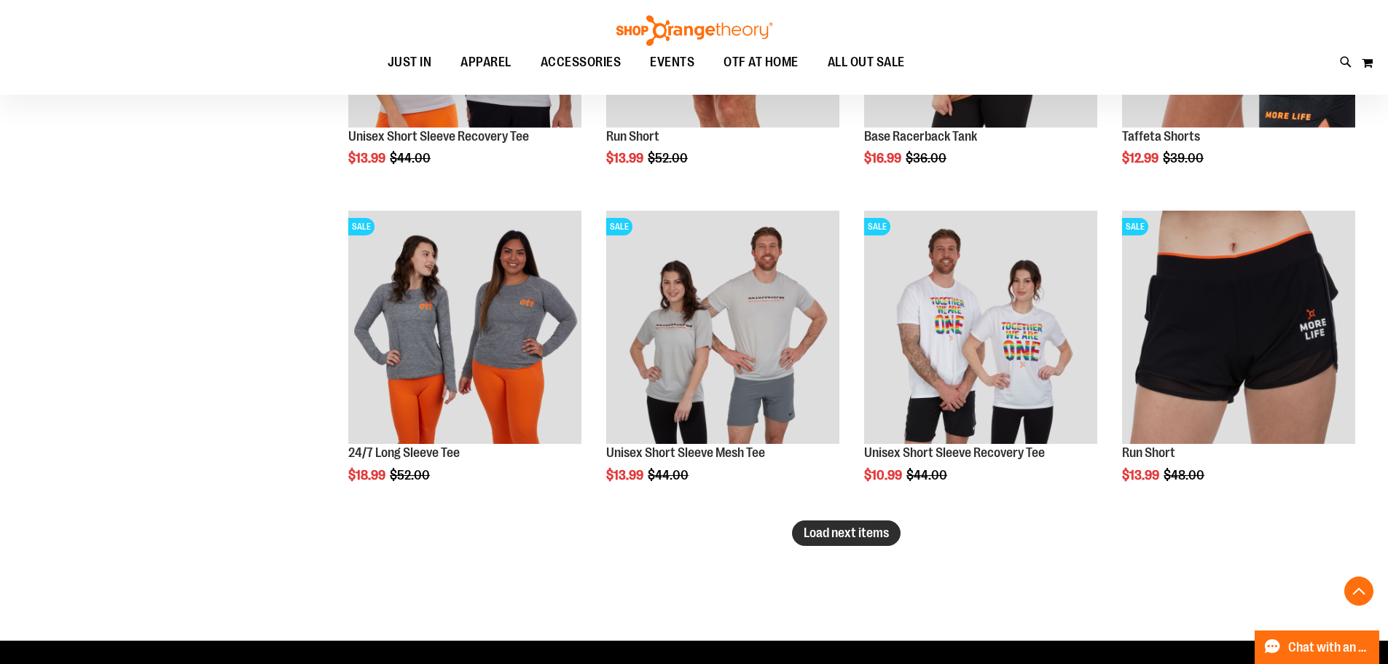
click at [866, 540] on span "Load next items" at bounding box center [846, 532] width 85 height 15
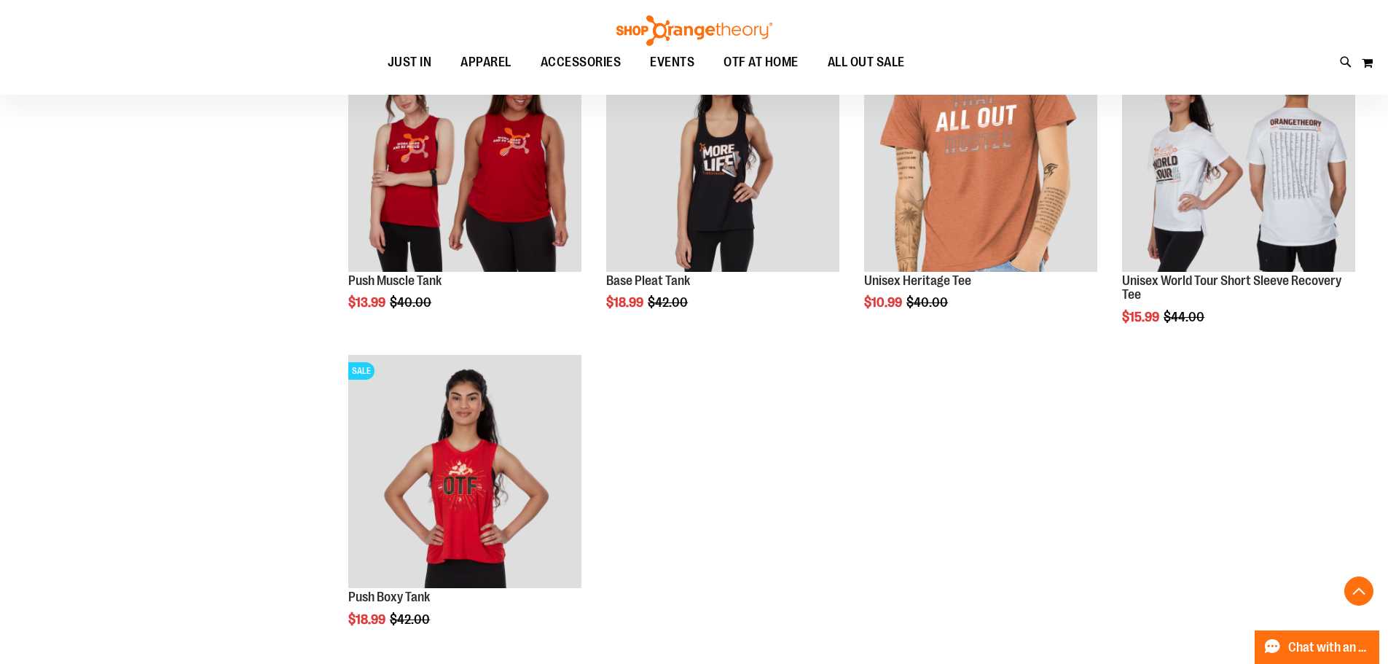
scroll to position [4444, 0]
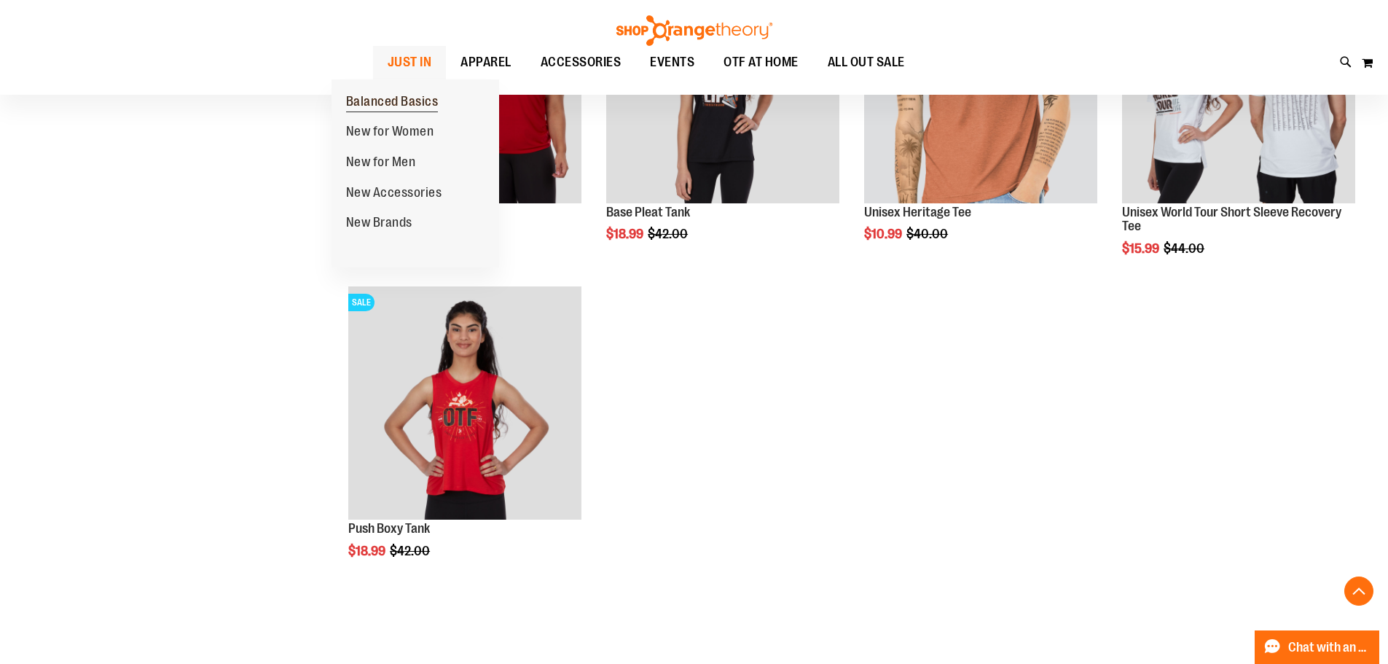
click at [376, 108] on span "Balanced Basics" at bounding box center [392, 103] width 93 height 18
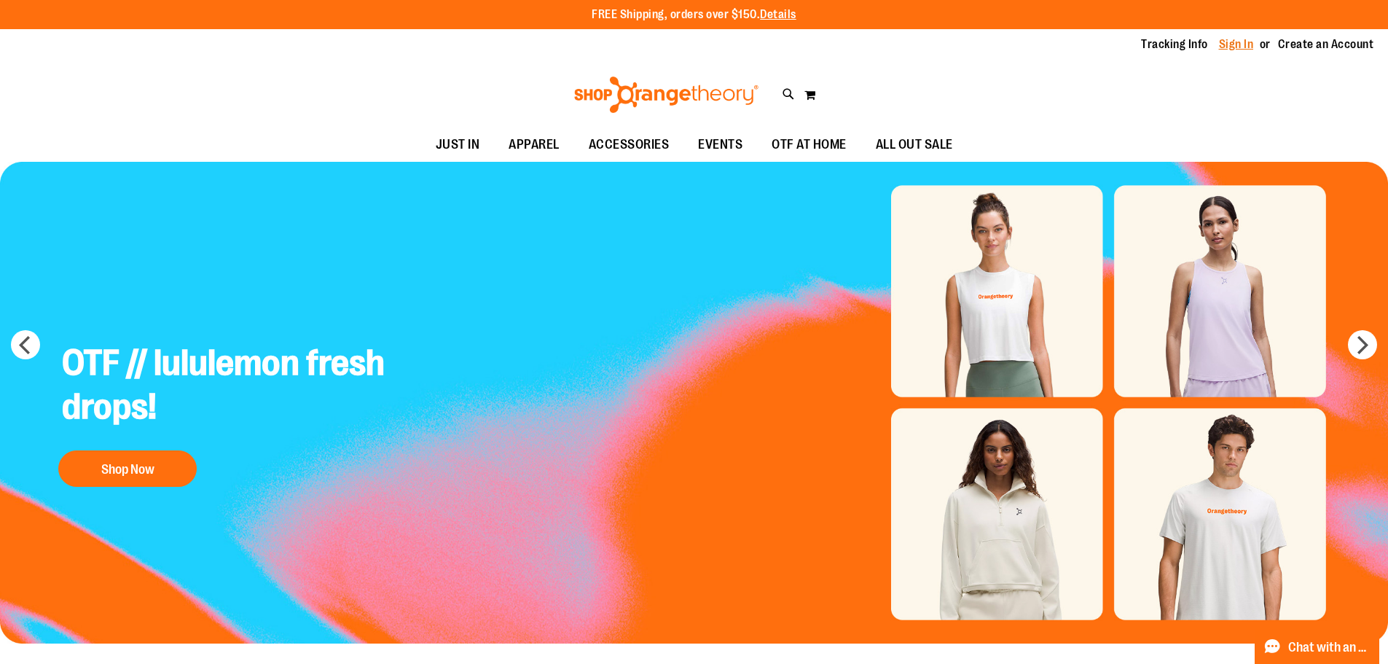
type input "**********"
click at [1230, 44] on link "Sign In" at bounding box center [1236, 44] width 35 height 16
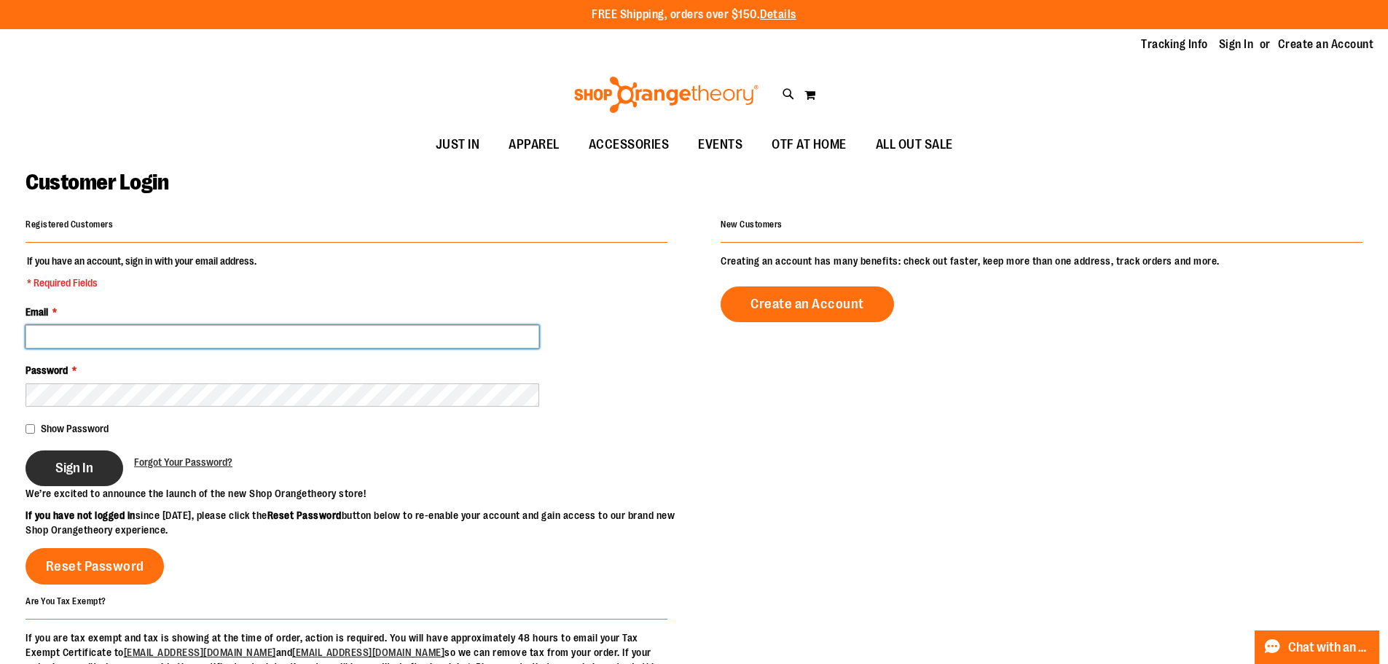
type input "**********"
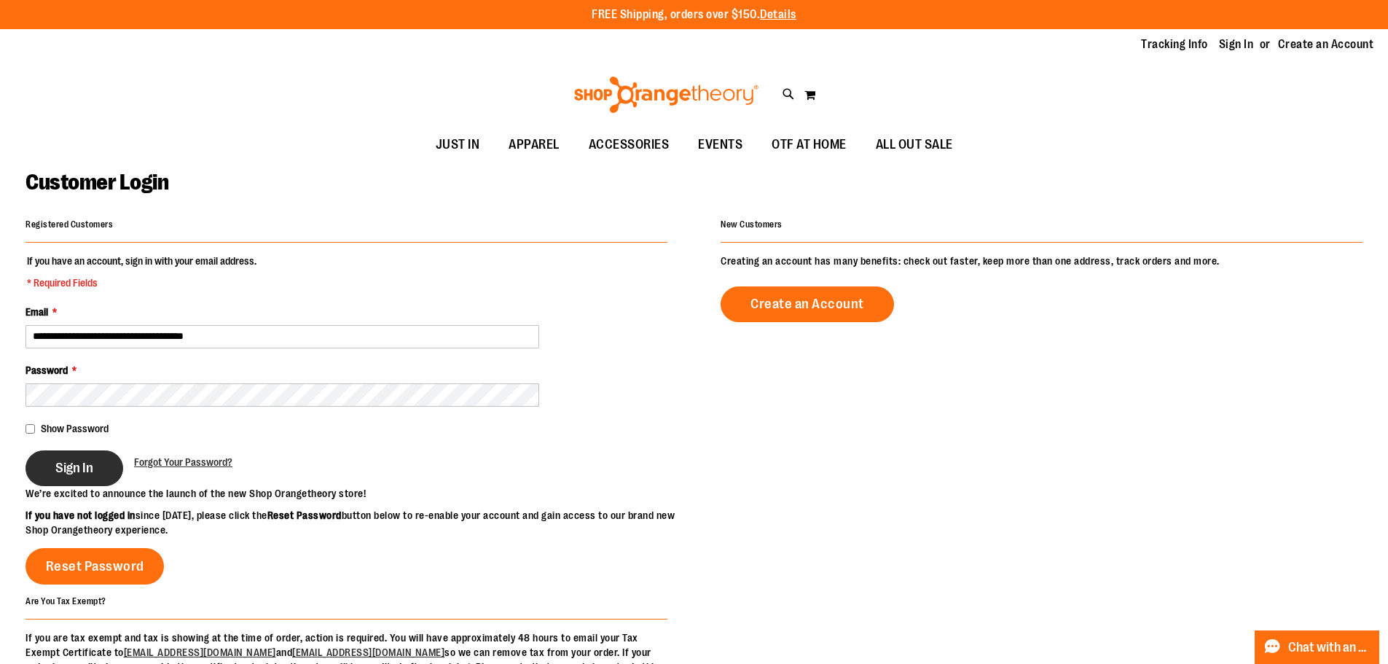
type input "**********"
click at [81, 484] on button "Sign In" at bounding box center [75, 468] width 98 height 36
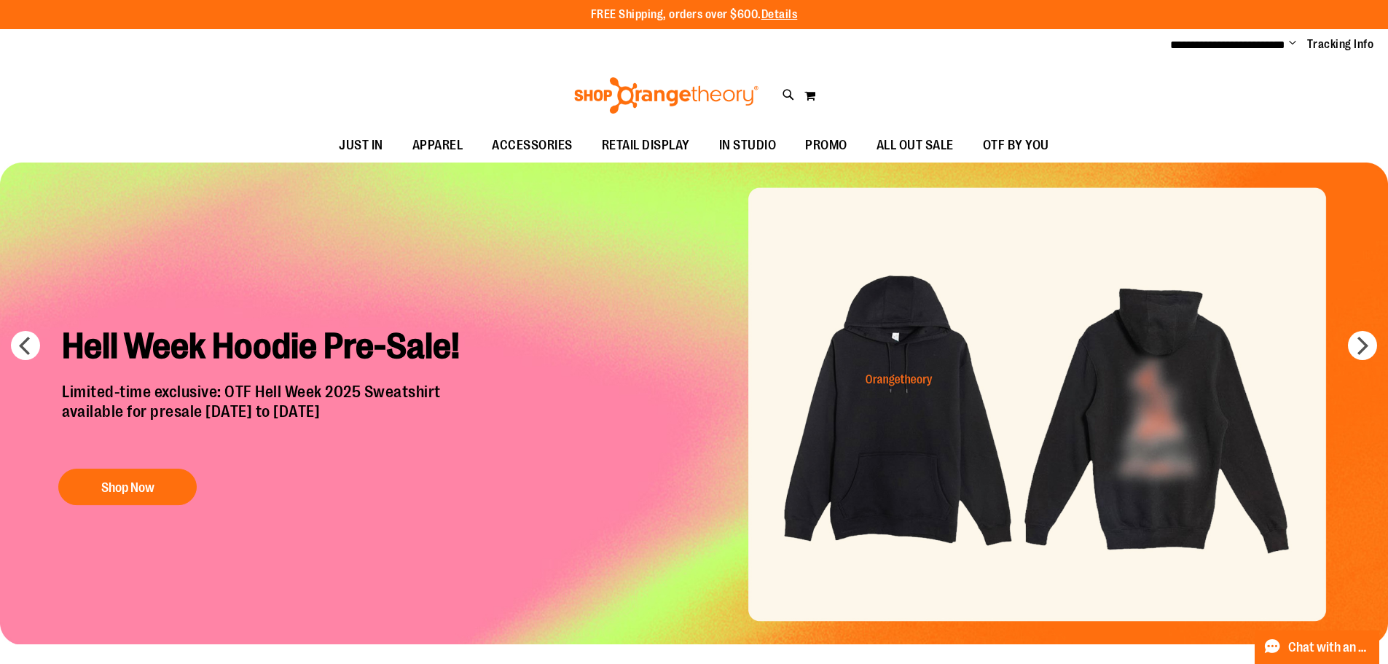
type input "**********"
click at [1123, 391] on img "Slide 1 of 7" at bounding box center [694, 403] width 1388 height 482
click at [159, 481] on button "Shop Now" at bounding box center [127, 486] width 138 height 36
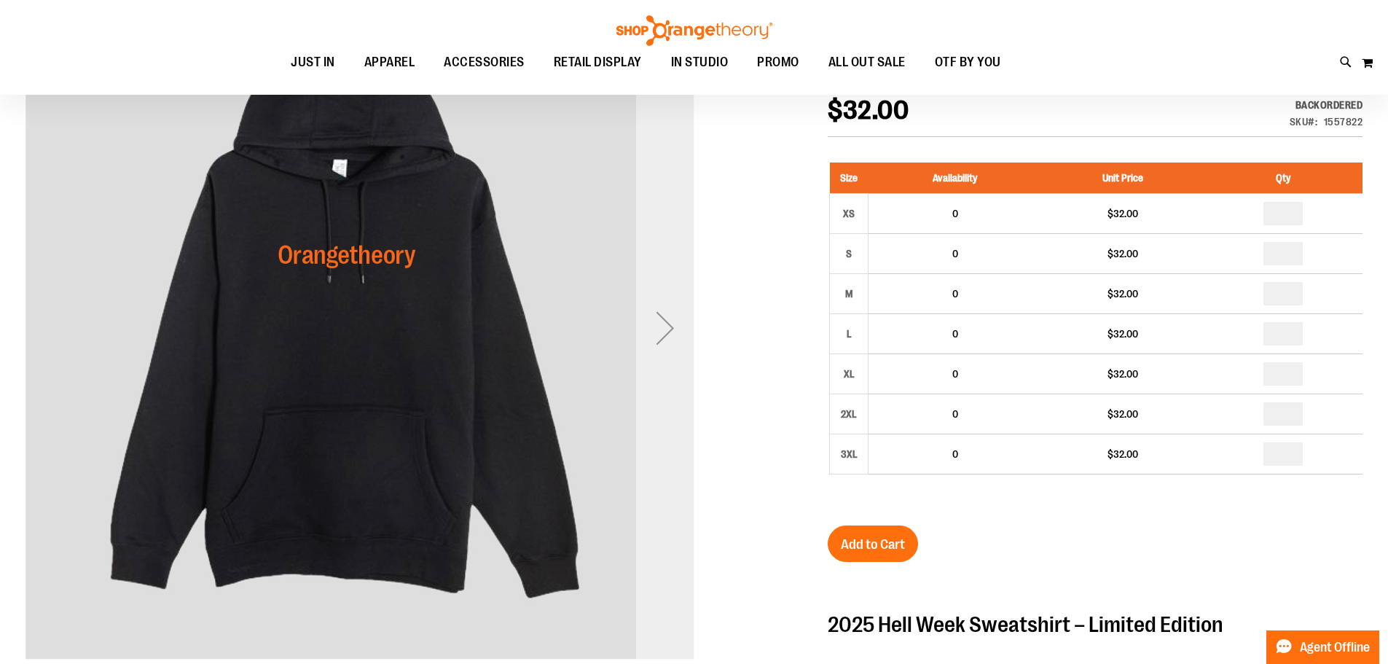
scroll to position [217, 0]
type input "**********"
click at [672, 329] on div "Next" at bounding box center [665, 328] width 58 height 58
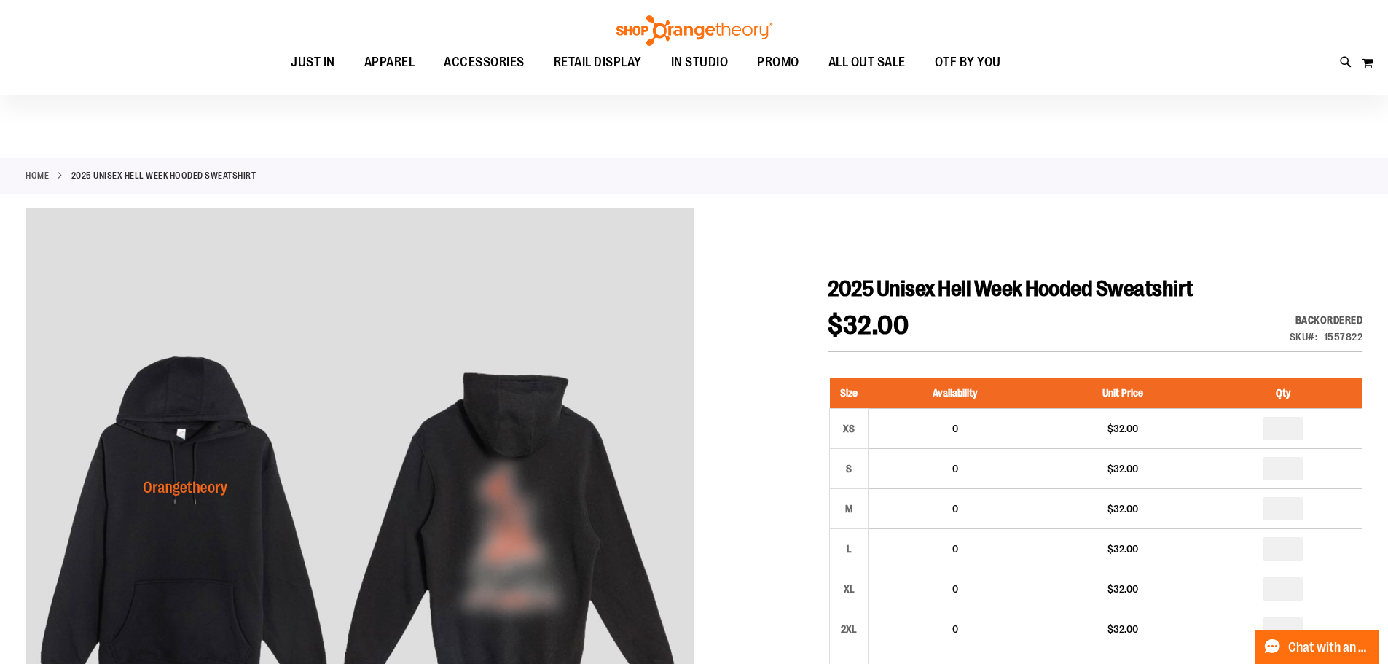
scroll to position [0, 0]
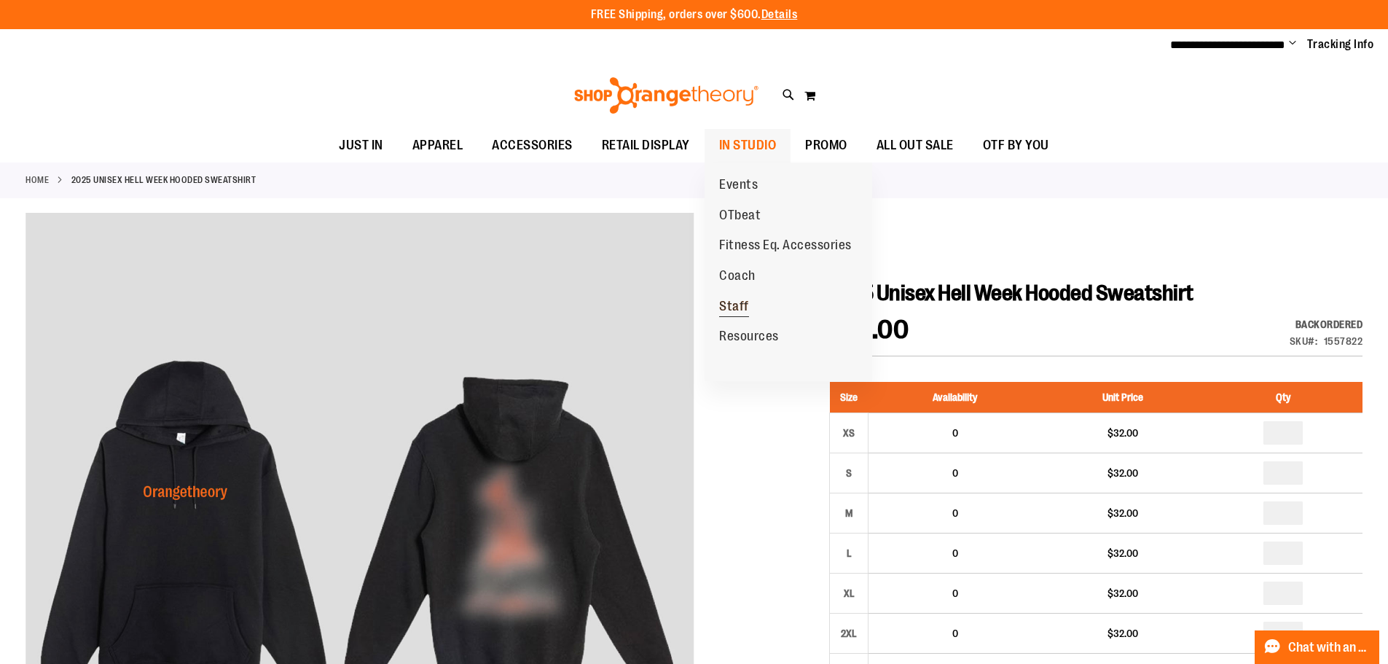
click at [732, 304] on span "Staff" at bounding box center [734, 308] width 30 height 18
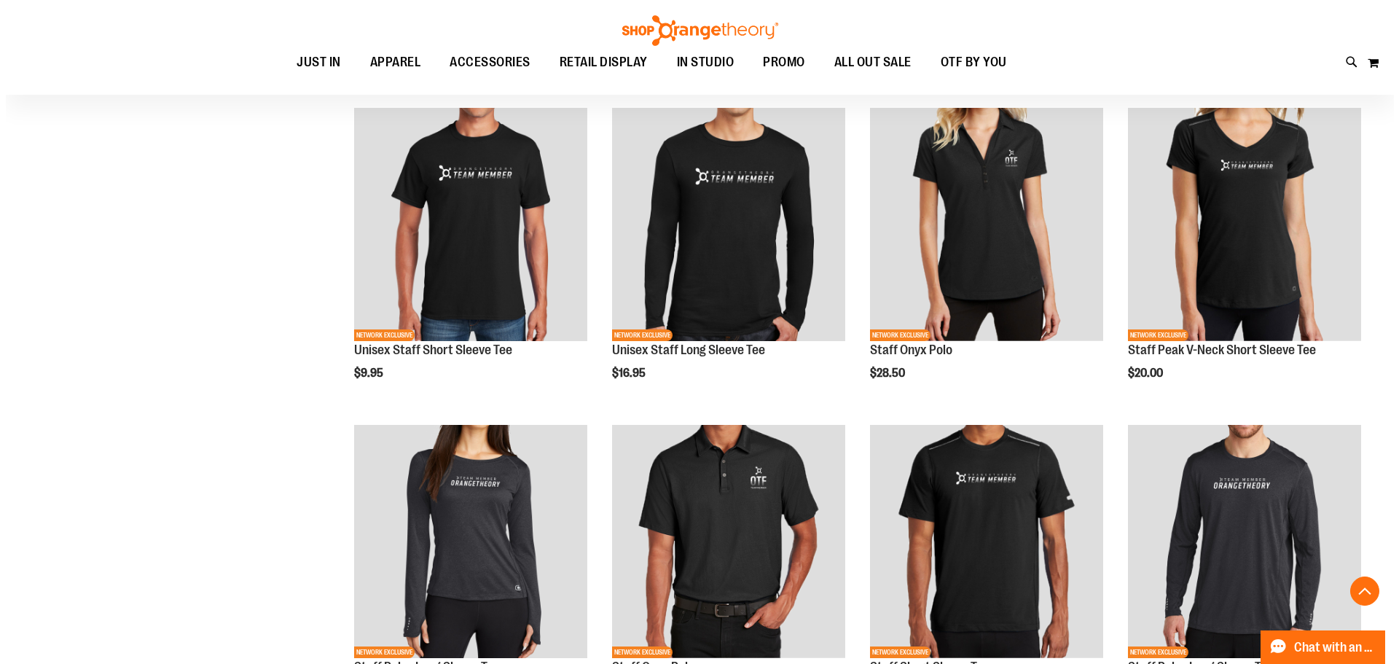
scroll to position [509, 0]
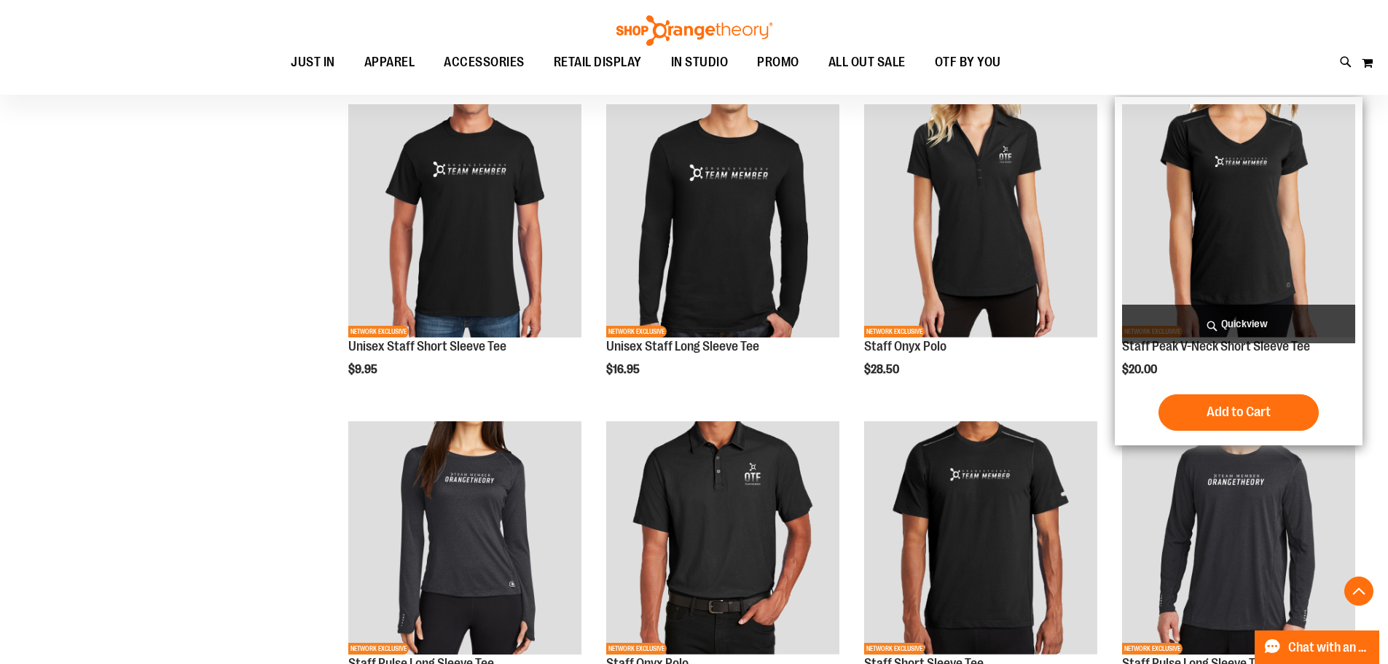
type input "**********"
click at [1206, 318] on span "Quickview" at bounding box center [1238, 324] width 233 height 39
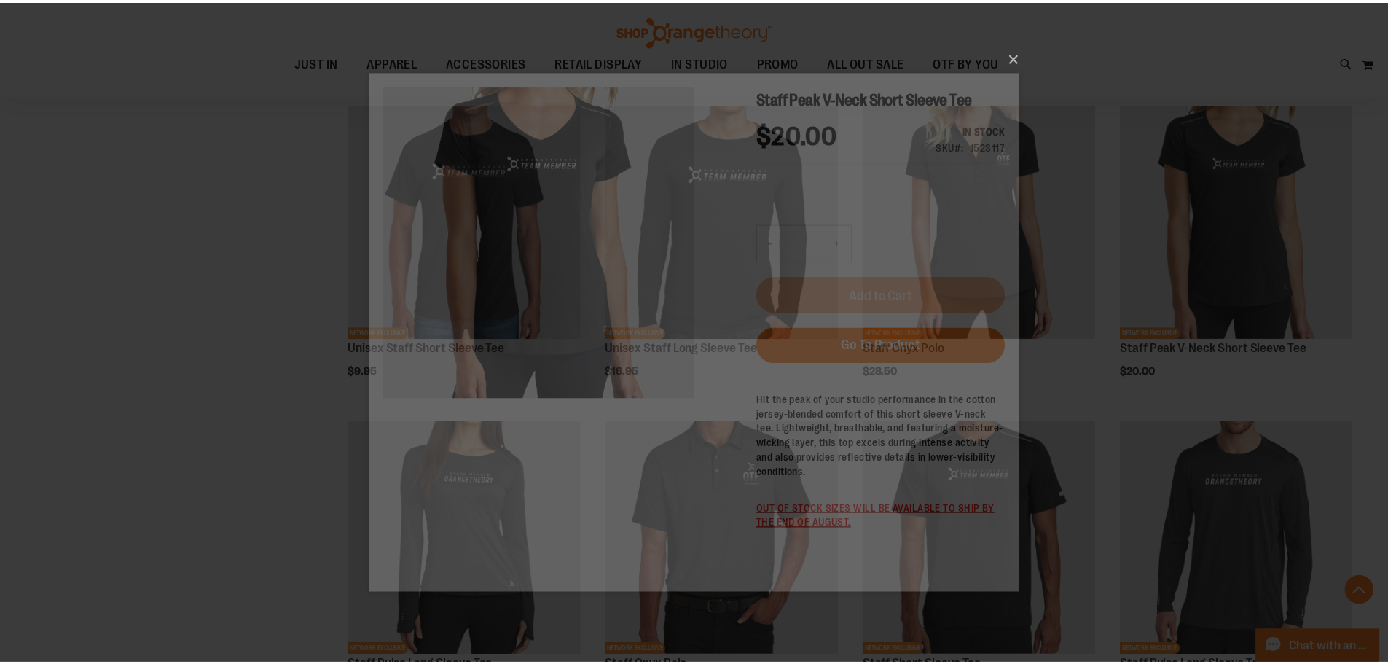
scroll to position [0, 0]
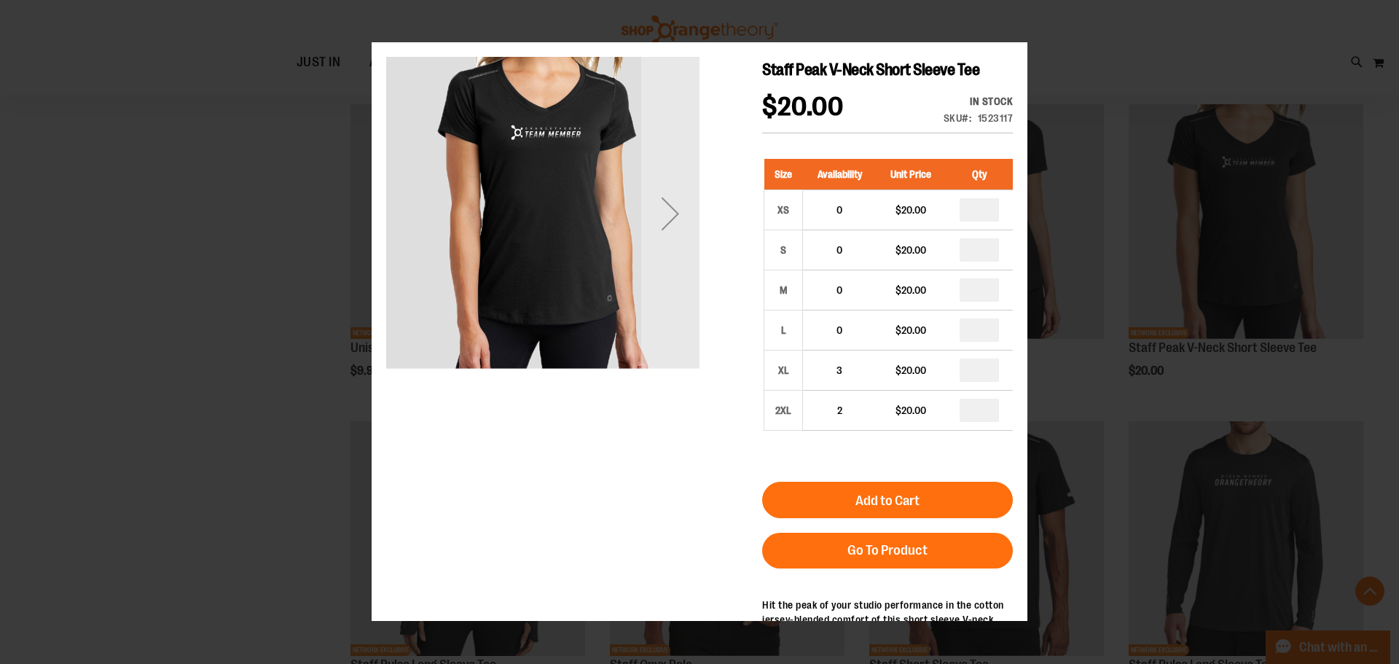
click at [1020, 76] on main "Staff Peak V-Neck Short Sleeve Tee $20.00 In stock Only %1 left SKU 1523117 Siz…" at bounding box center [700, 428] width 656 height 772
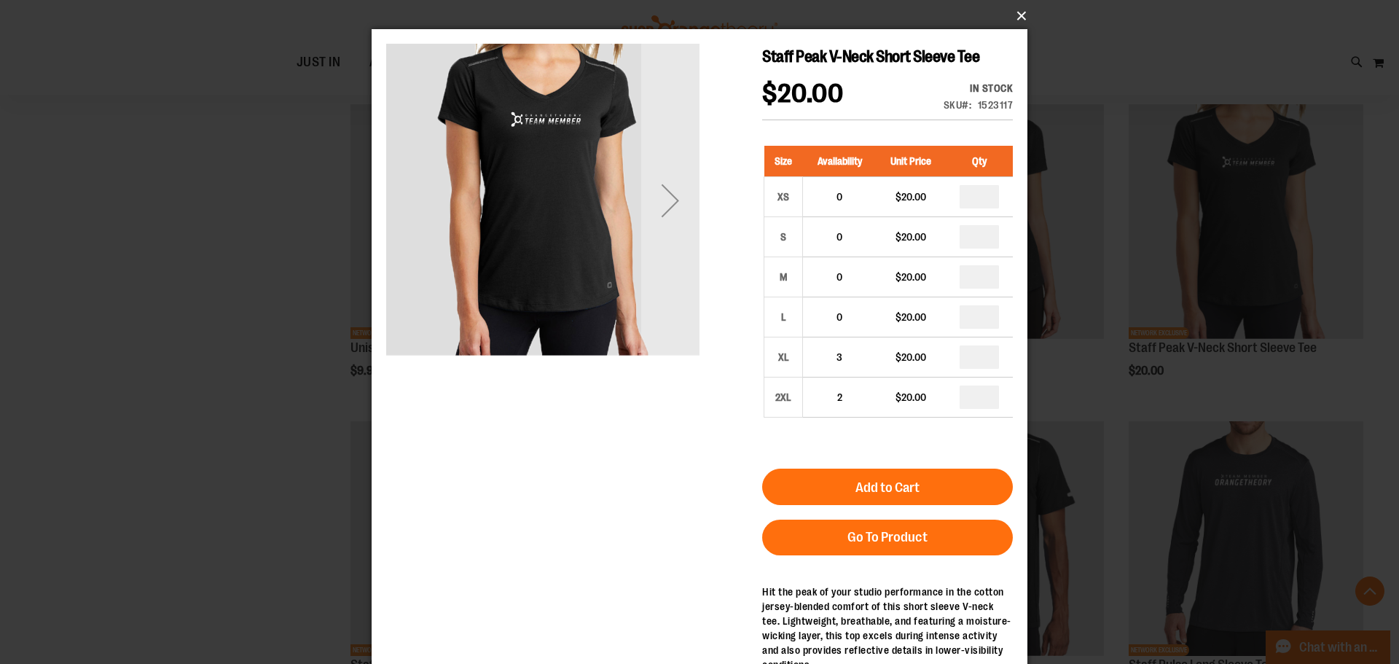
click at [1022, 12] on button "×" at bounding box center [704, 16] width 656 height 32
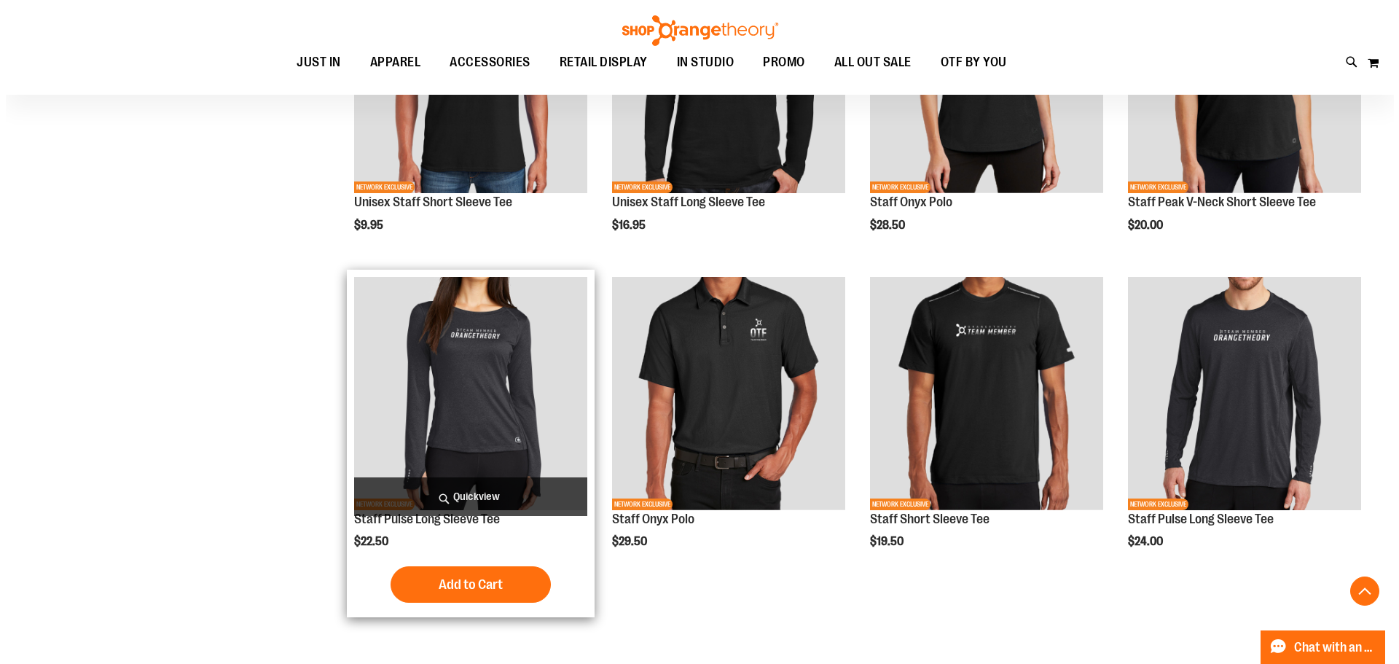
scroll to position [655, 0]
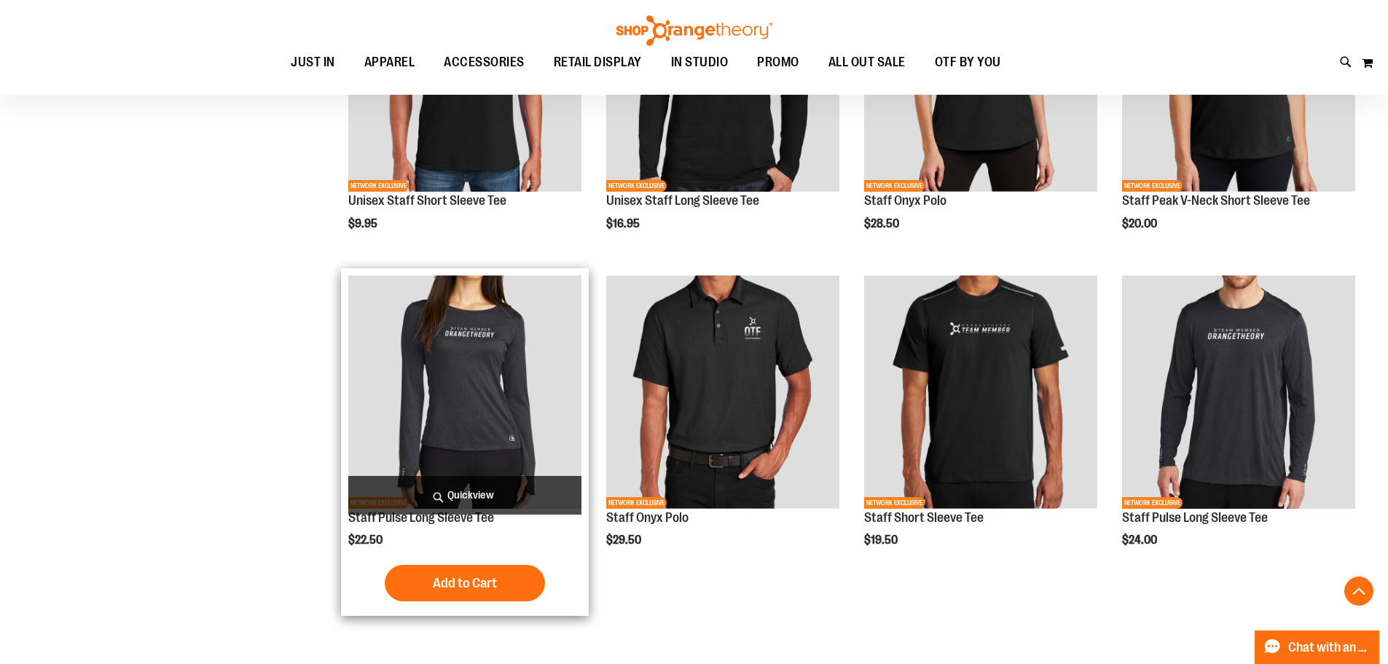
click at [454, 501] on span "Quickview" at bounding box center [464, 495] width 233 height 39
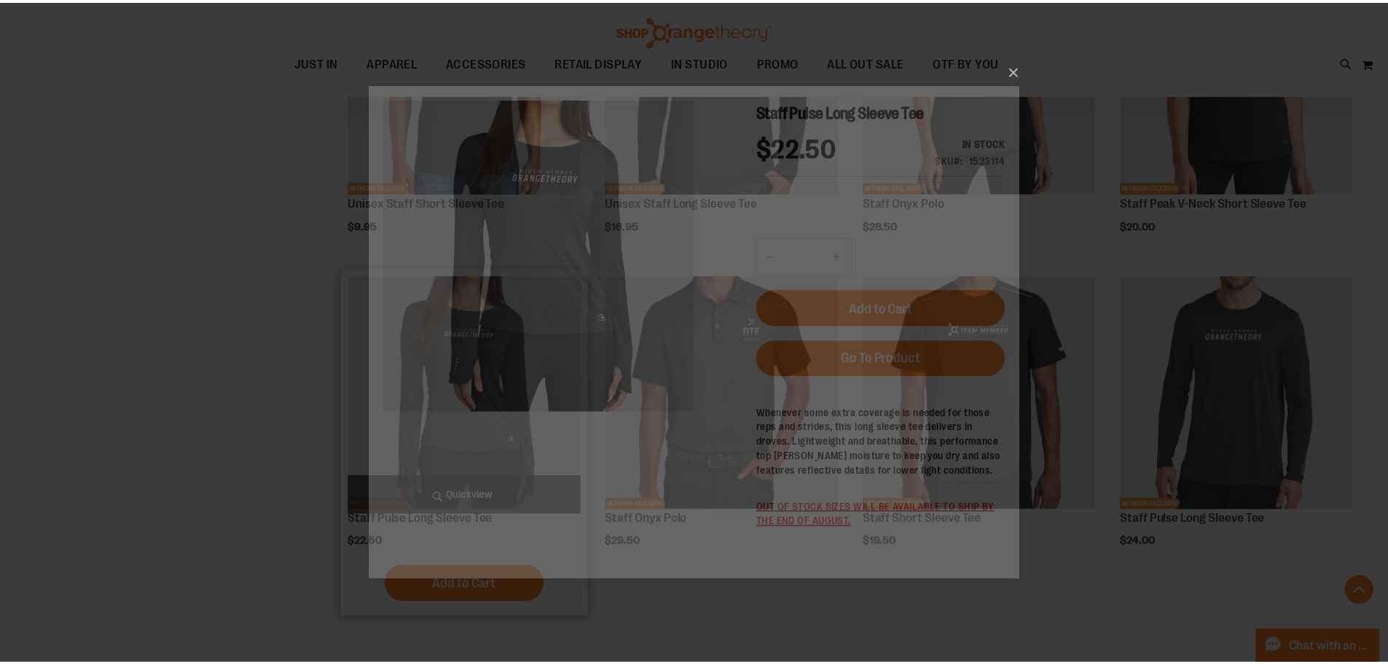
scroll to position [0, 0]
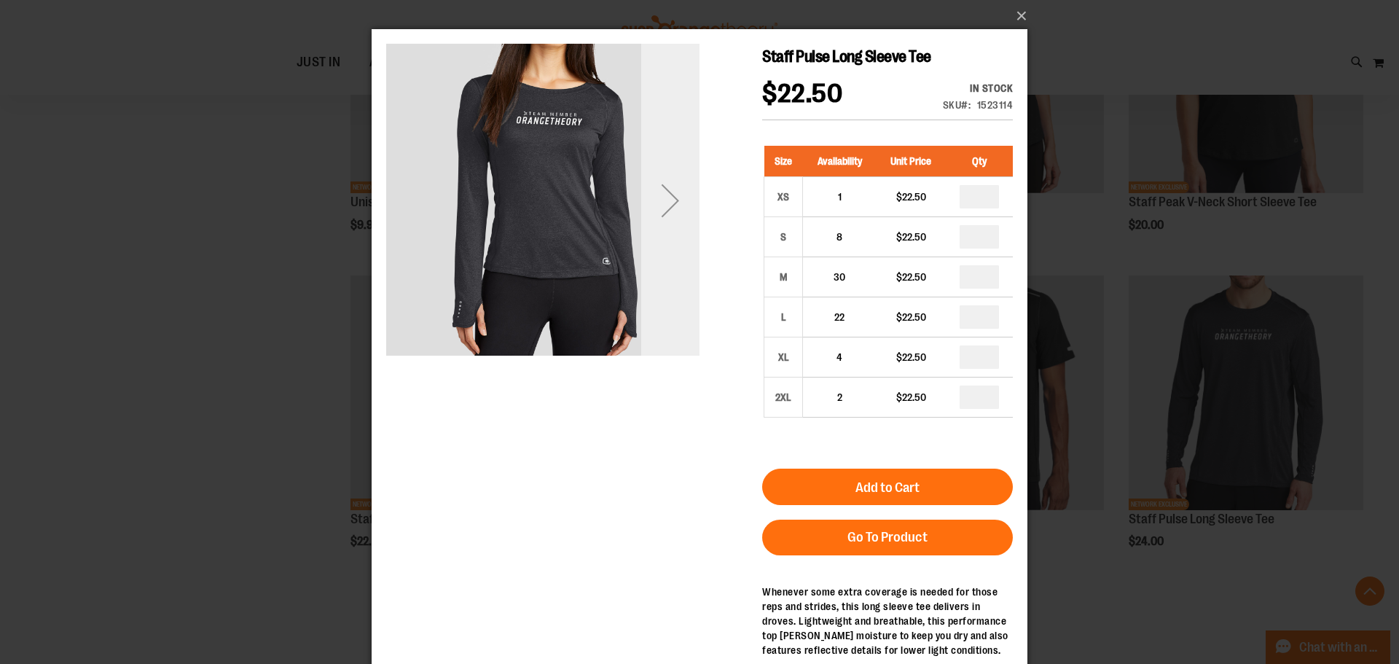
click at [663, 195] on div "Next" at bounding box center [670, 200] width 58 height 58
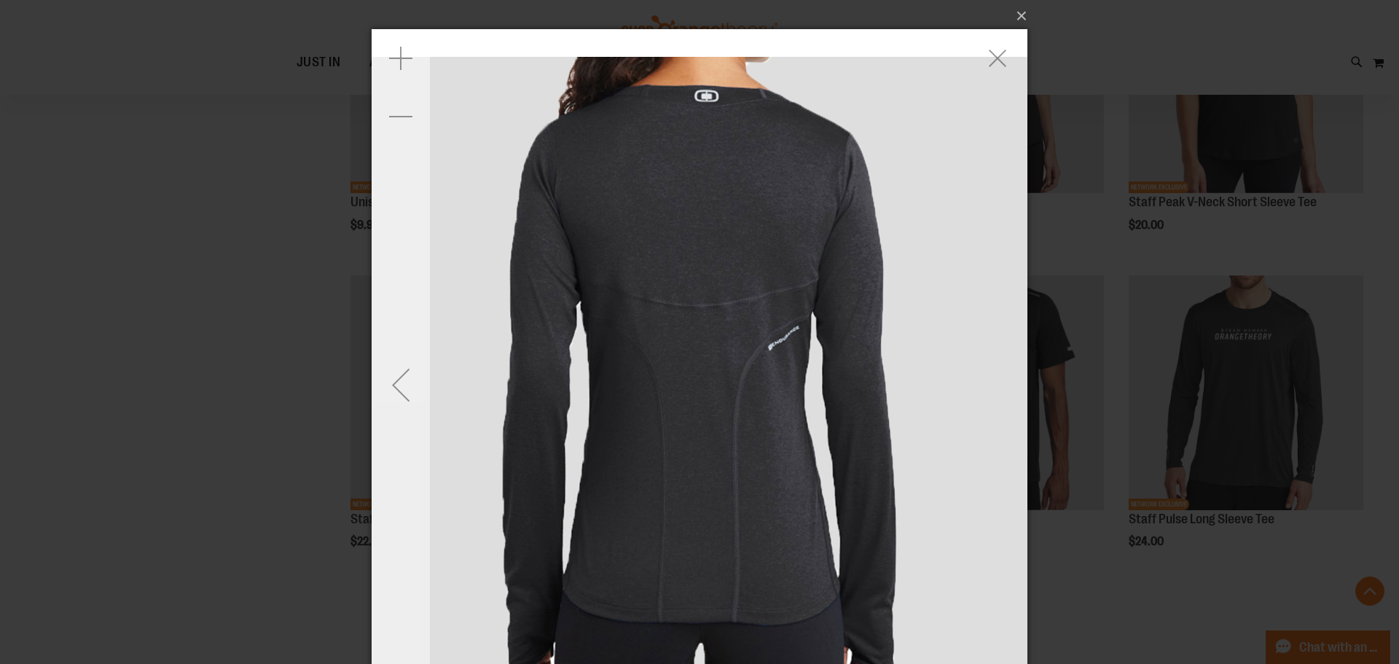
click at [407, 376] on div "Previous" at bounding box center [401, 385] width 58 height 58
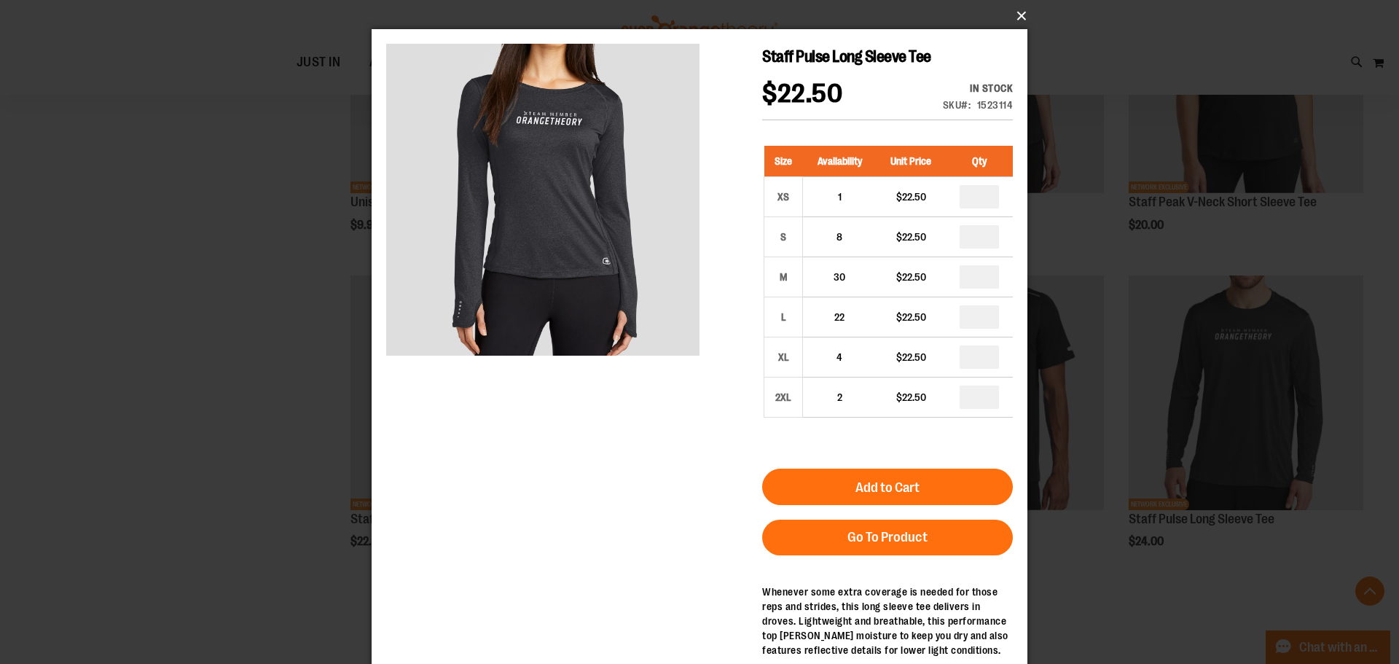
click at [1021, 7] on button "×" at bounding box center [704, 16] width 656 height 32
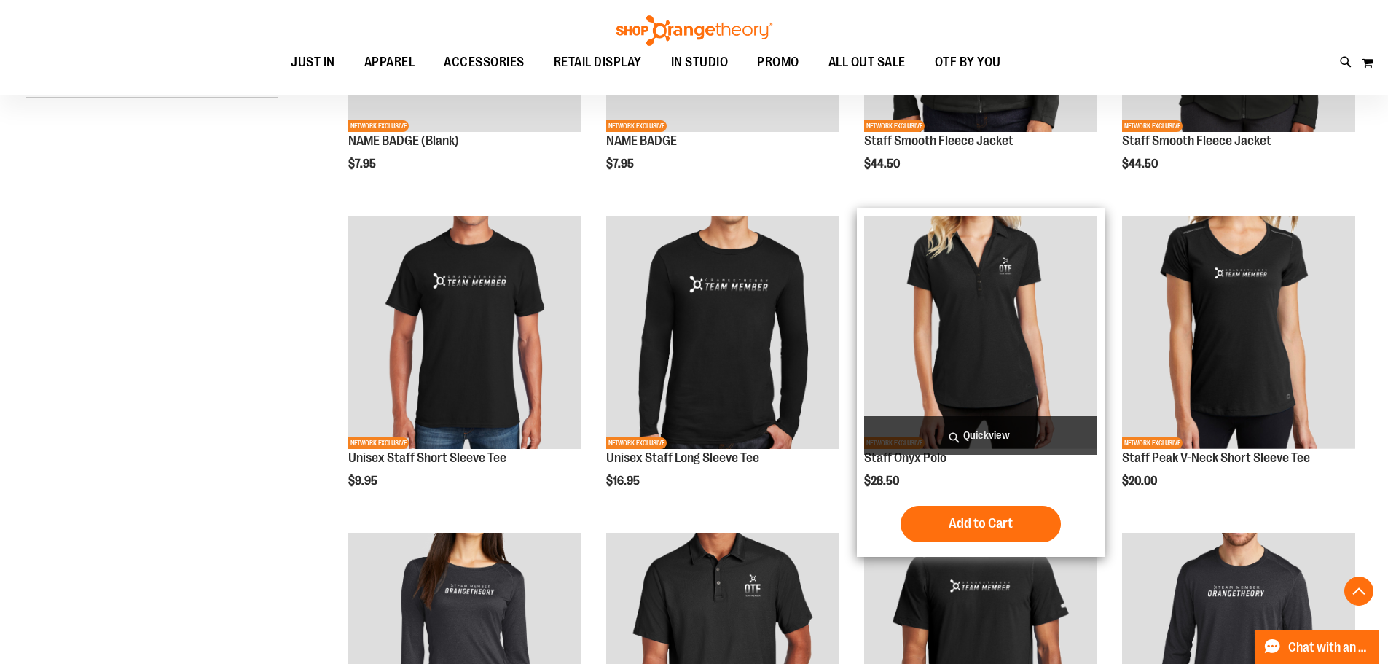
scroll to position [145, 0]
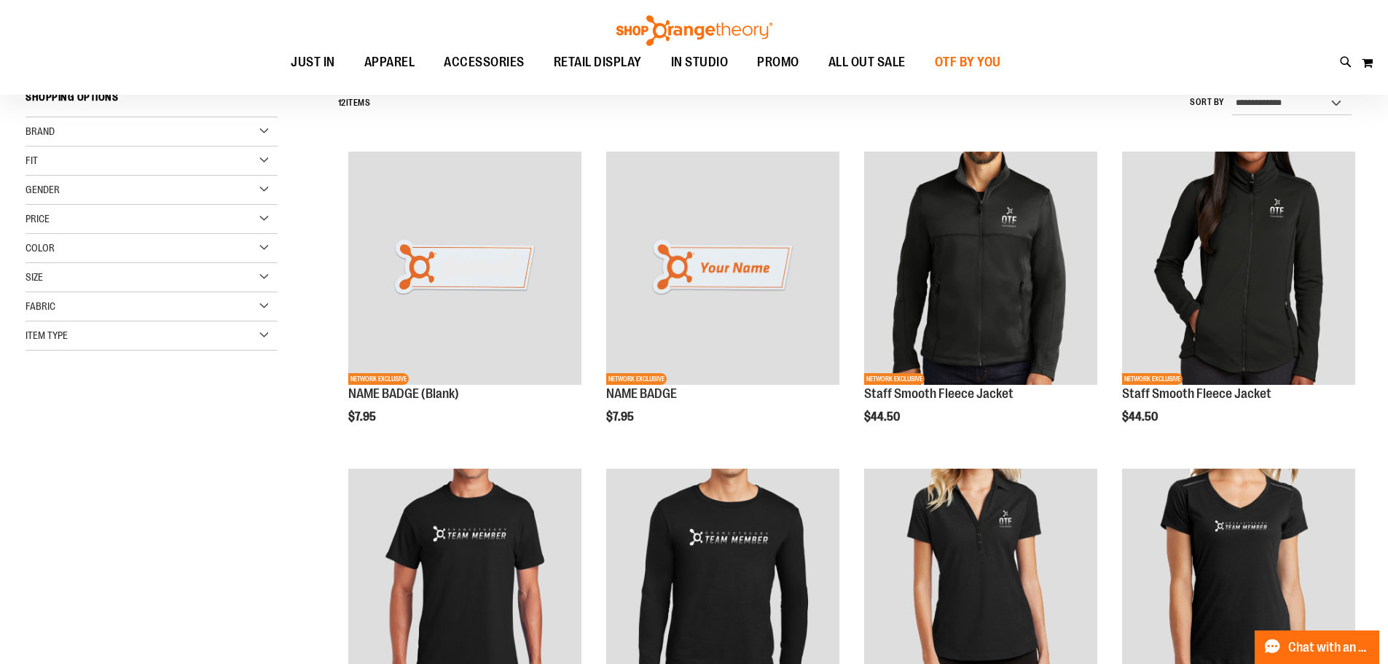
click at [1001, 68] on span "OTF BY YOU" at bounding box center [968, 62] width 66 height 33
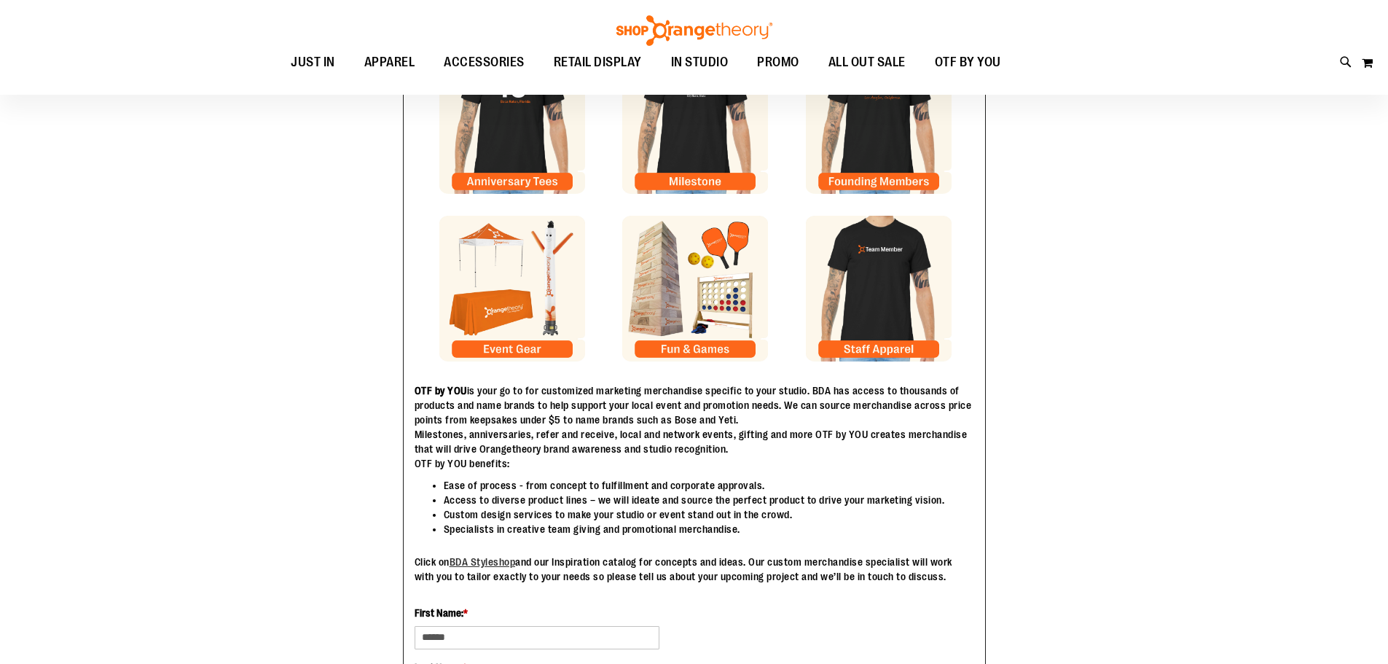
scroll to position [145, 0]
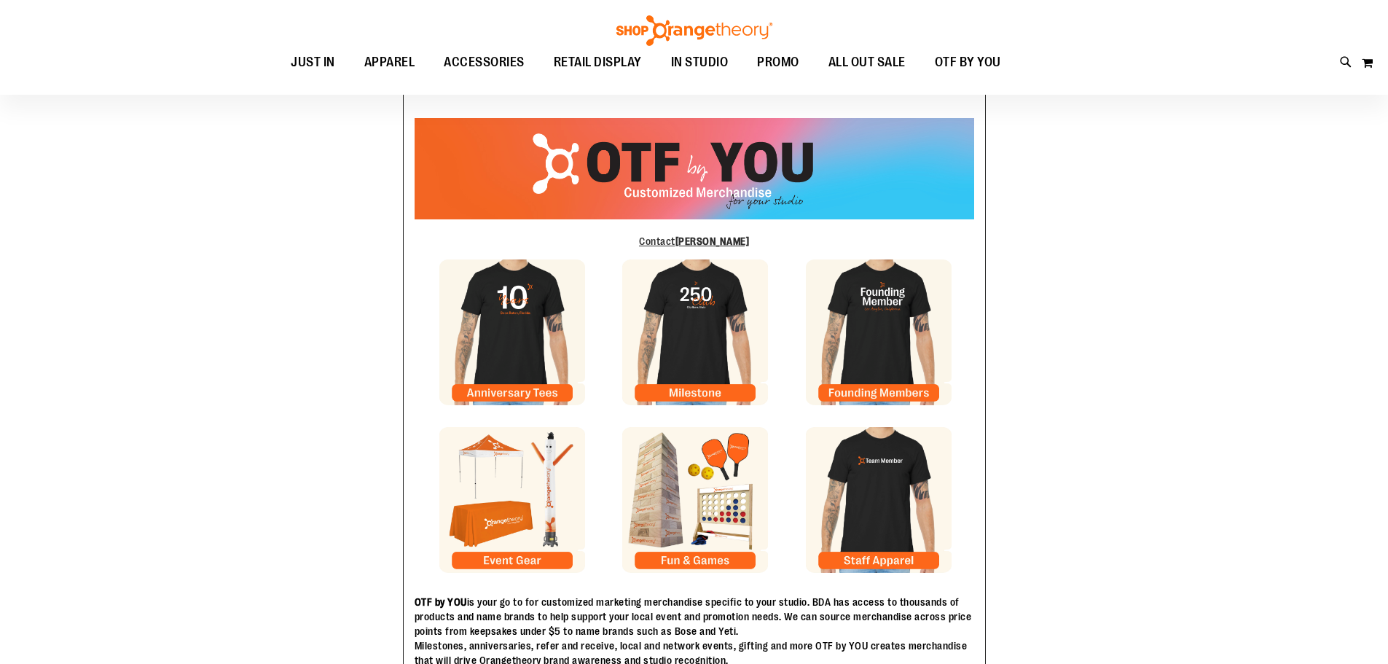
type input "**********"
click at [503, 462] on img at bounding box center [512, 500] width 146 height 146
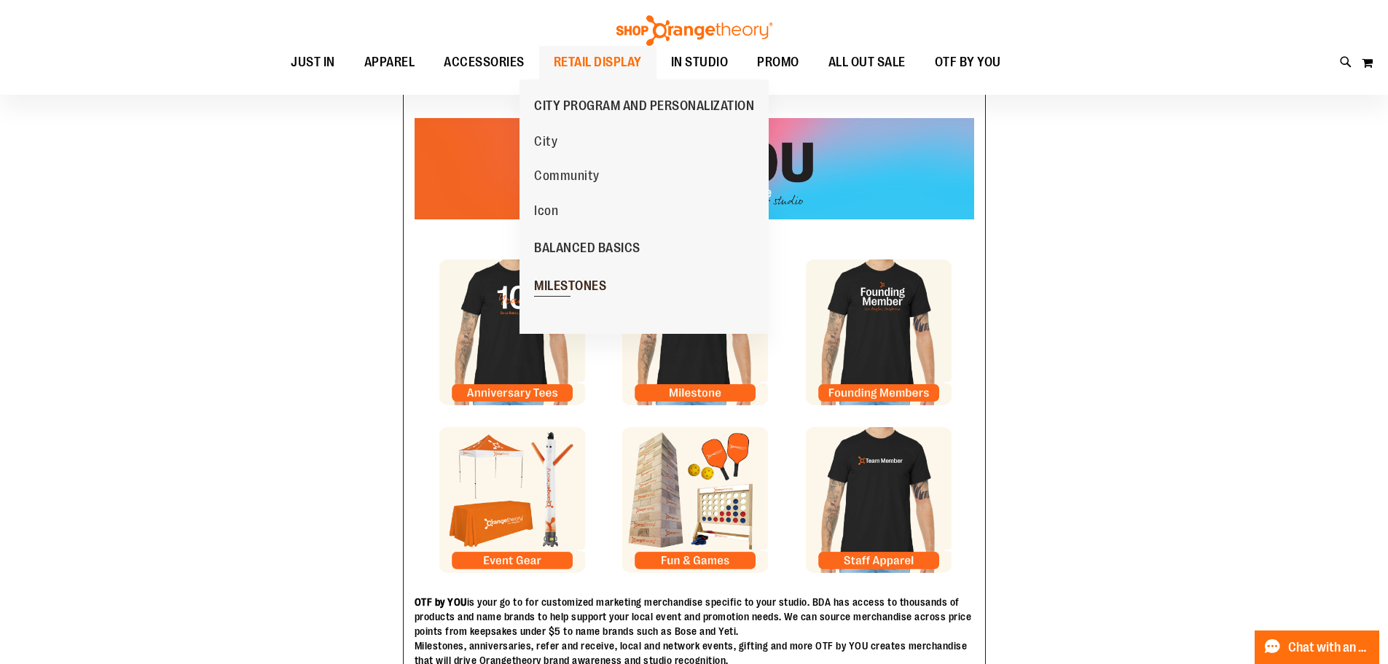
click at [597, 284] on span "MILESTONES" at bounding box center [570, 287] width 72 height 18
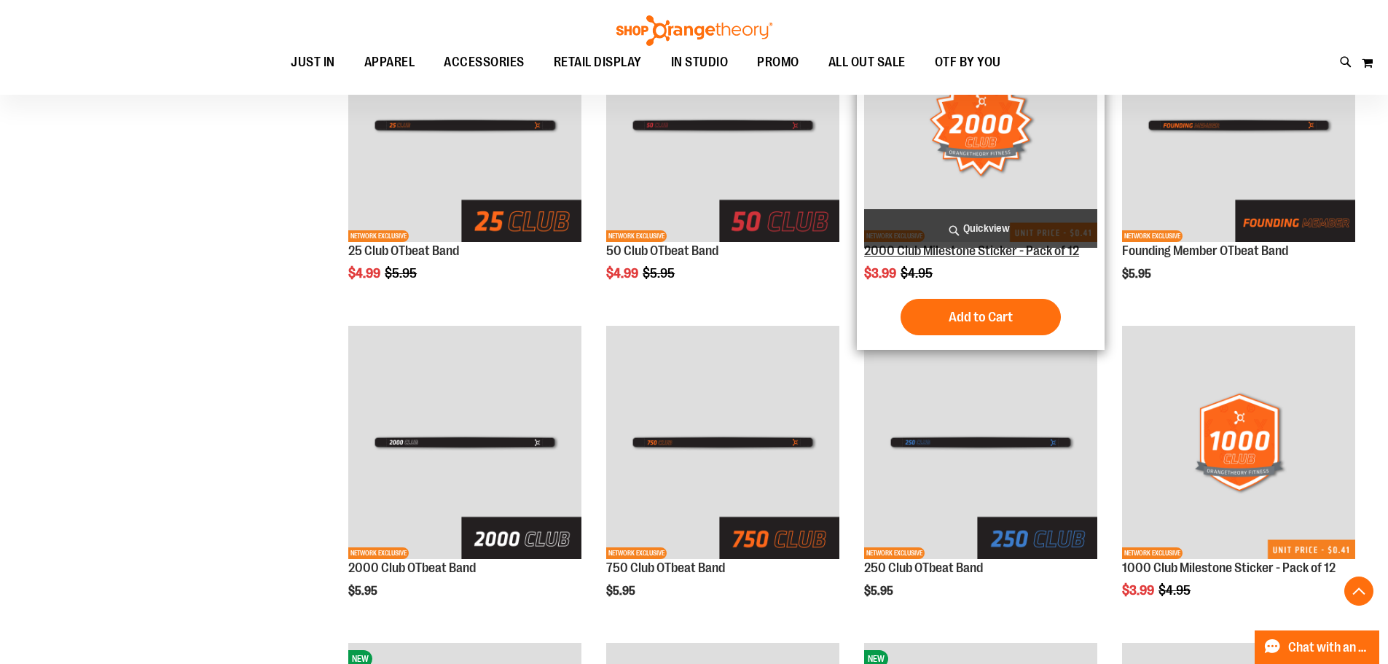
scroll to position [291, 0]
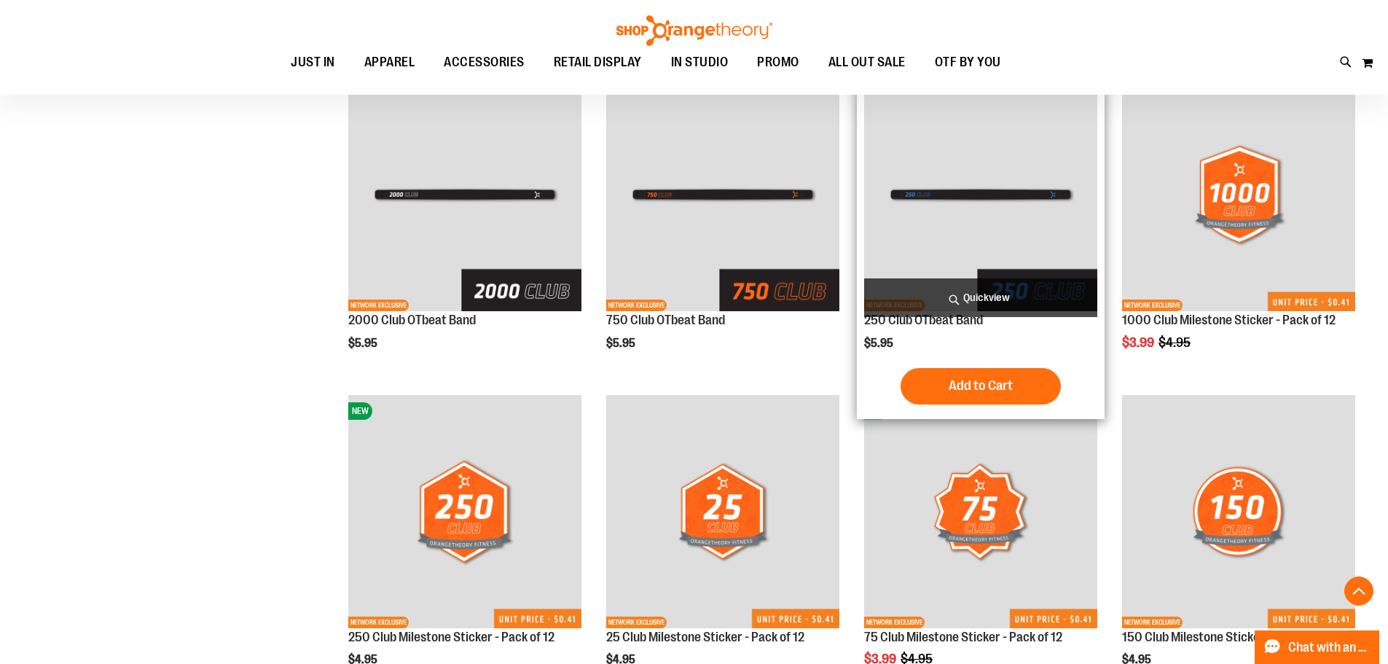
scroll to position [582, 0]
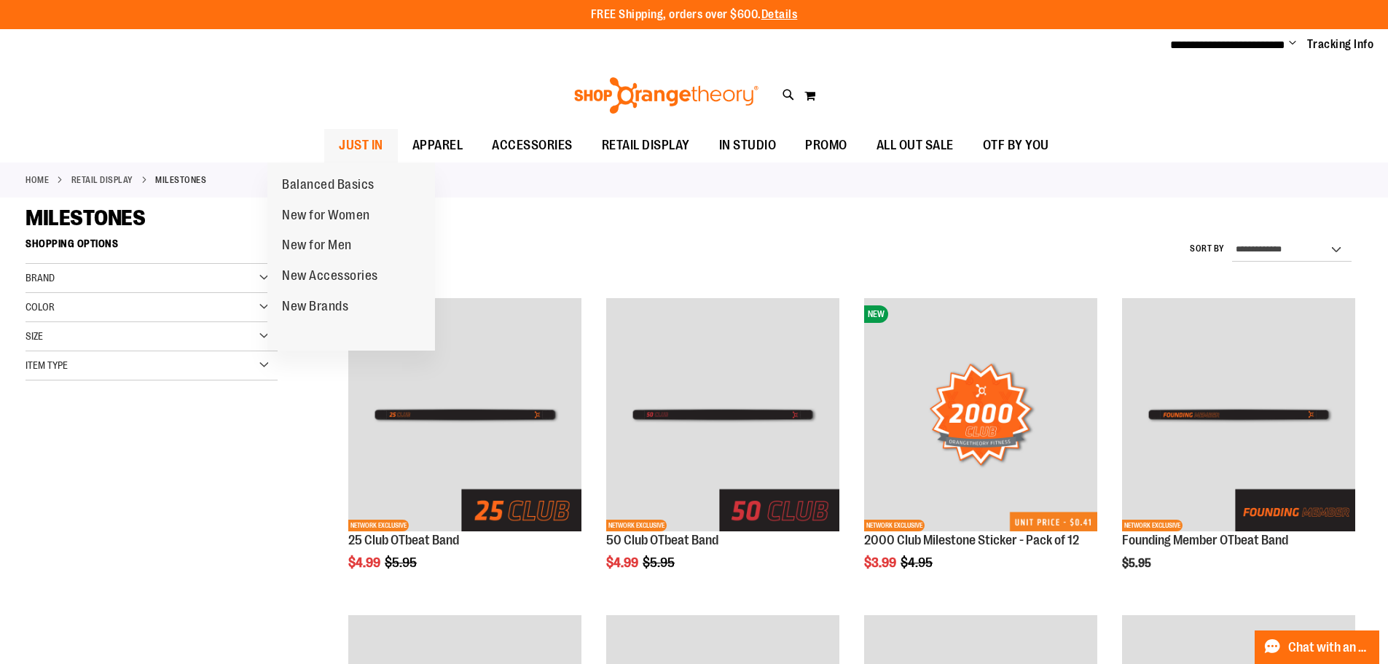
type input "**********"
click at [339, 136] on span "JUST IN" at bounding box center [361, 145] width 44 height 33
click at [339, 141] on span "JUST IN" at bounding box center [361, 145] width 44 height 33
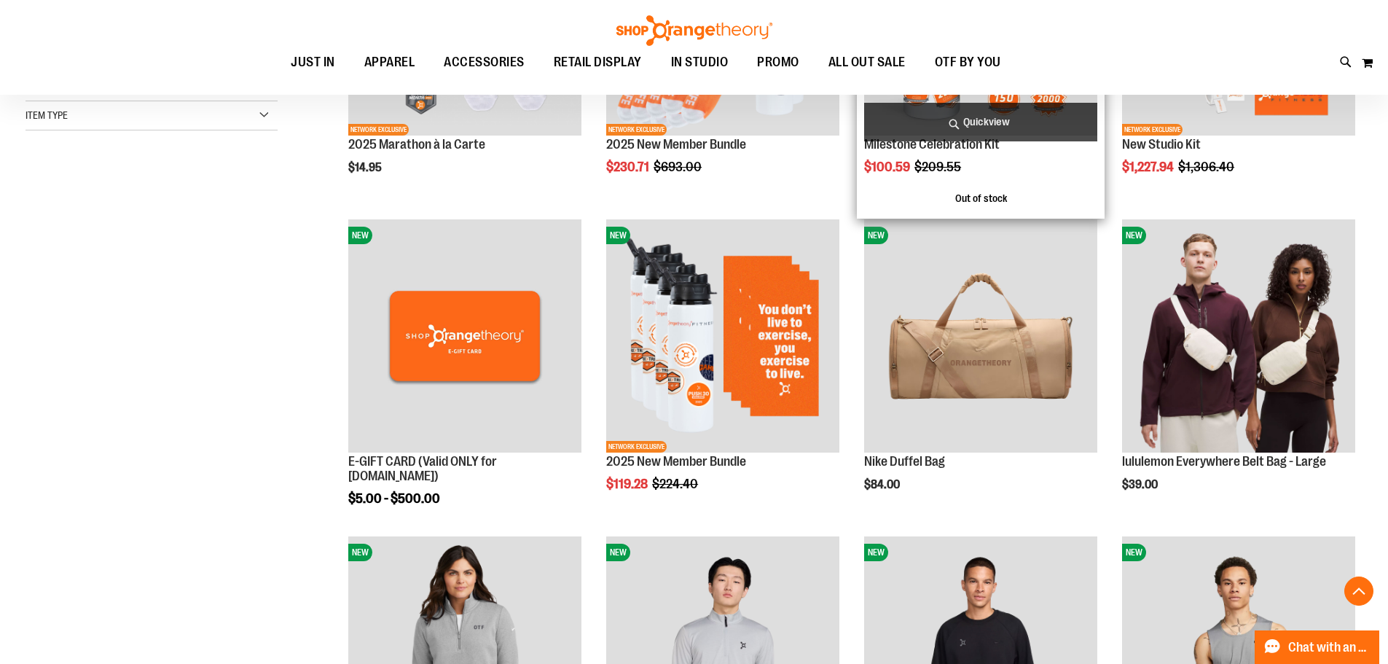
scroll to position [436, 0]
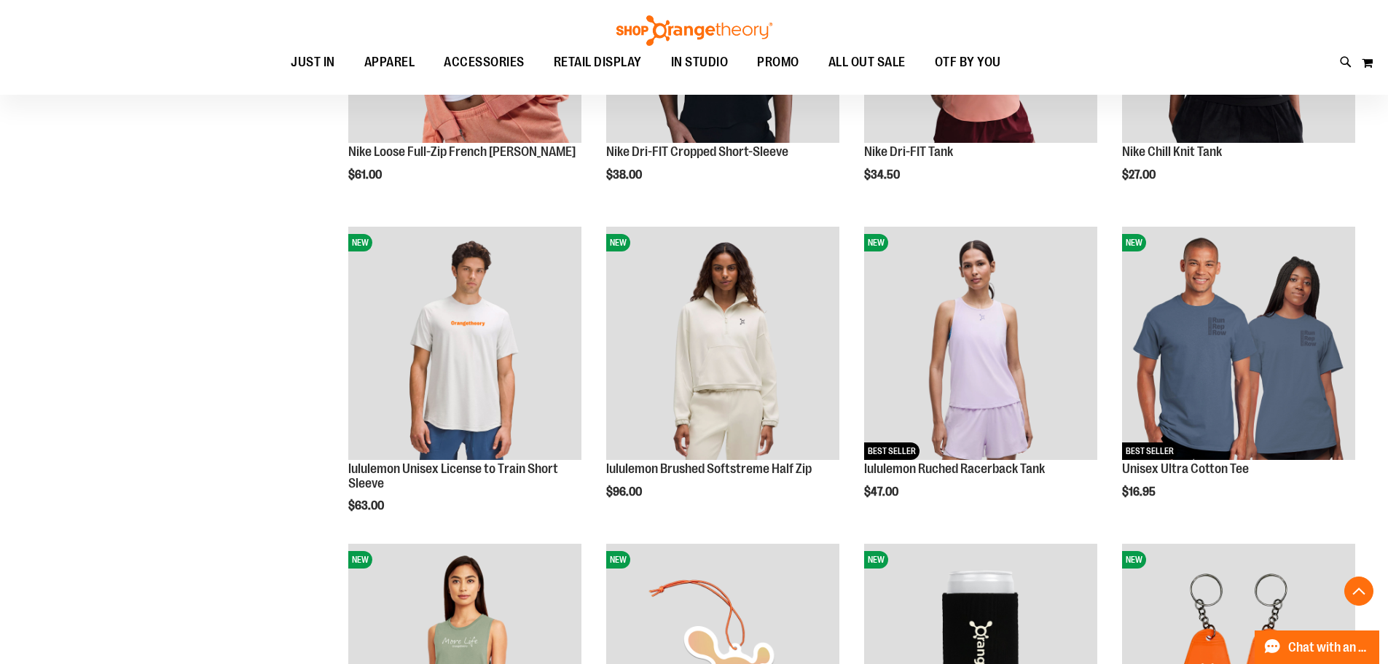
scroll to position [1384, 0]
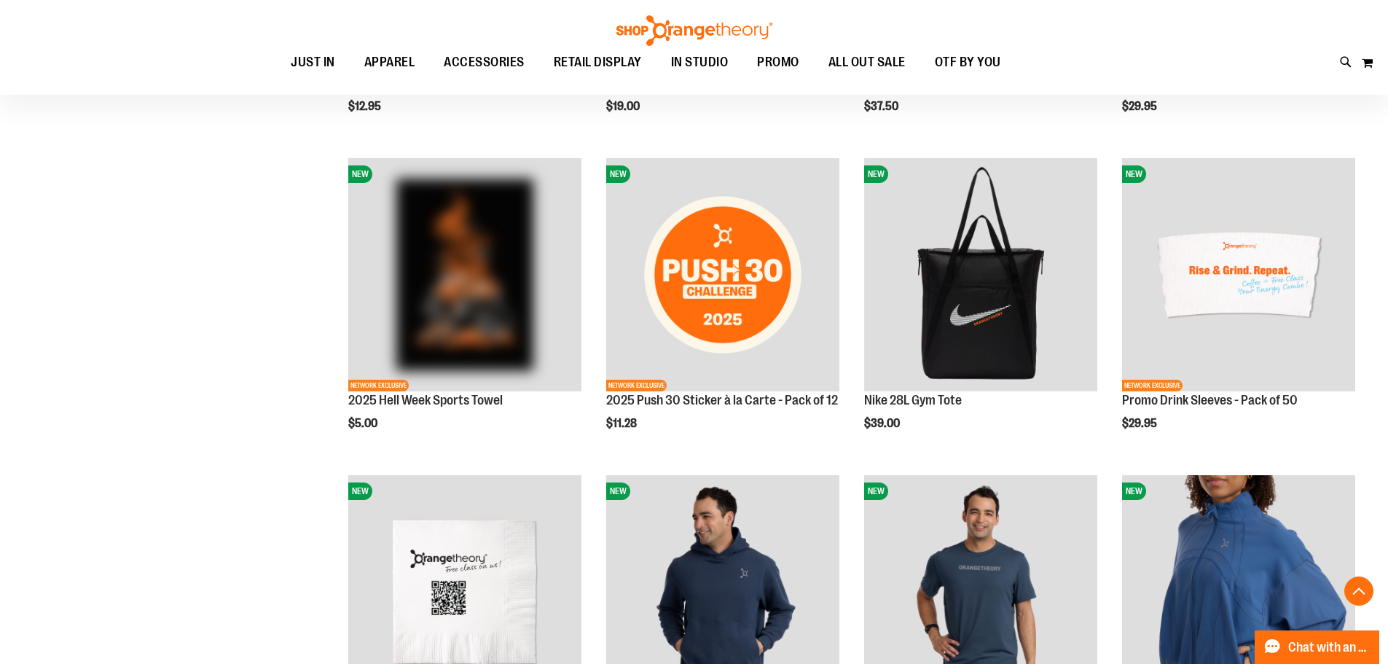
scroll to position [2039, 0]
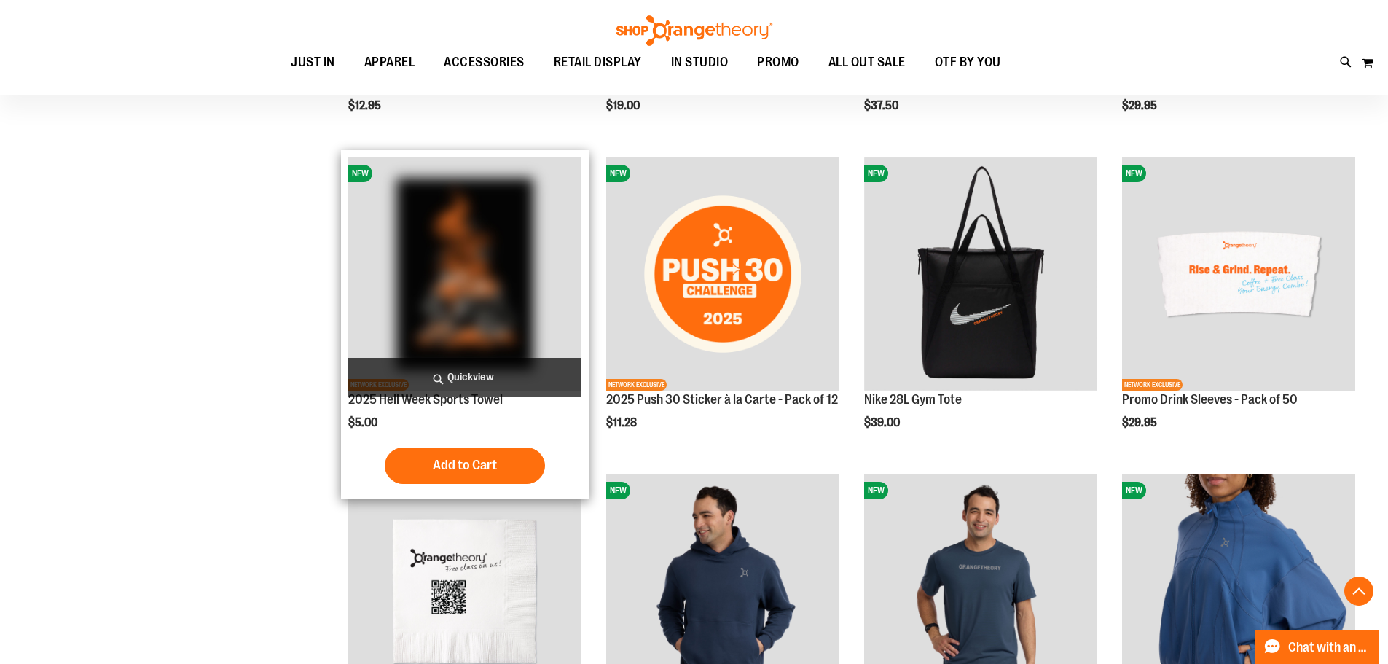
type input "**********"
click at [419, 248] on img "product" at bounding box center [464, 273] width 233 height 233
click at [419, 250] on img "product" at bounding box center [464, 273] width 233 height 233
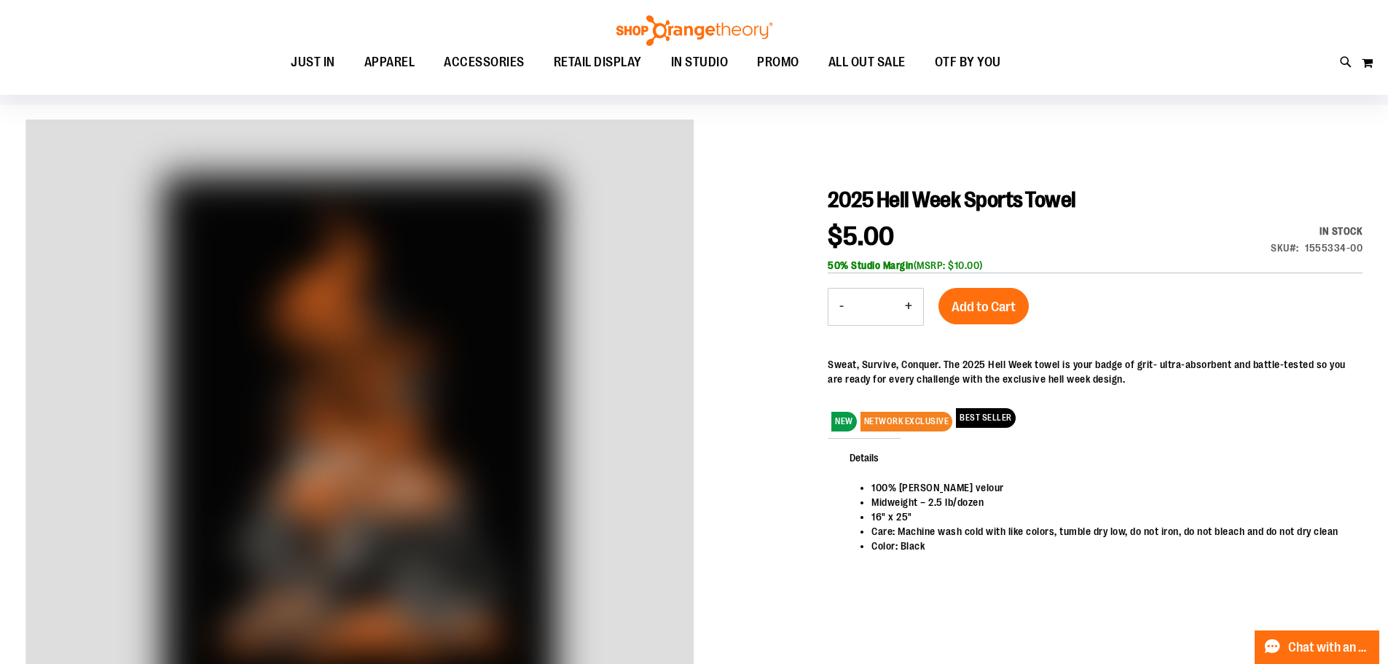
scroll to position [72, 0]
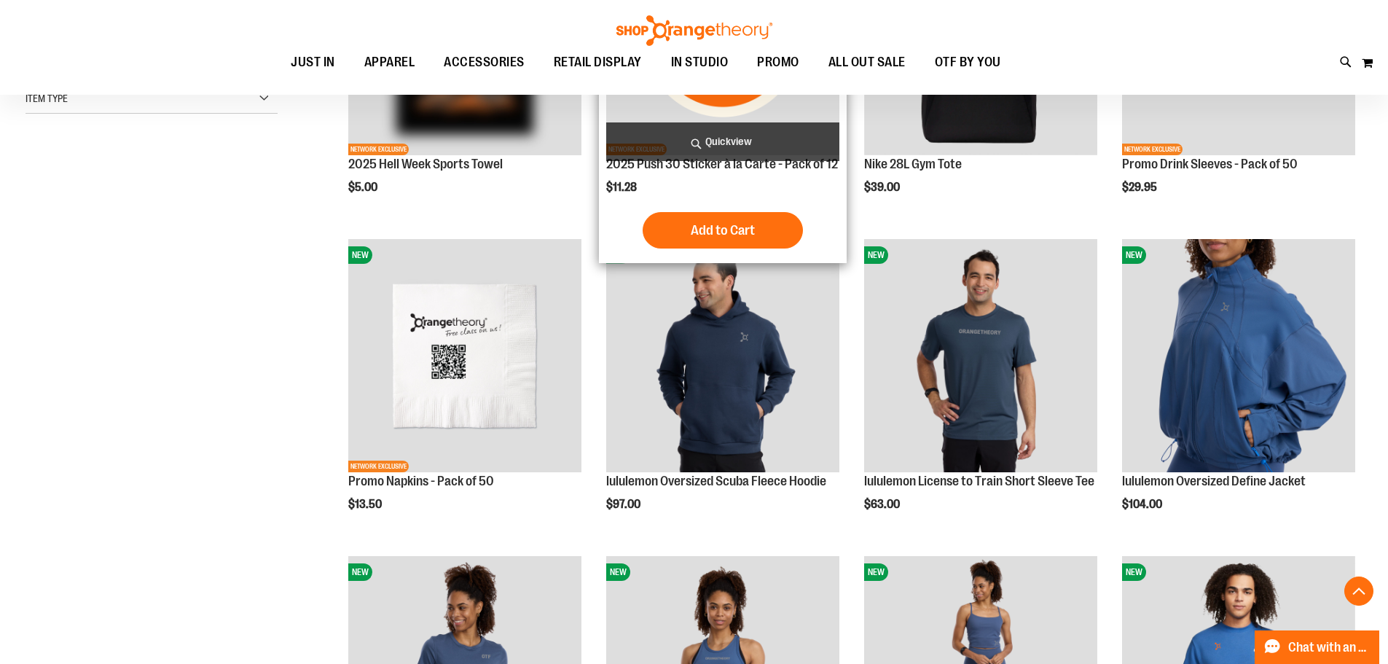
scroll to position [436, 0]
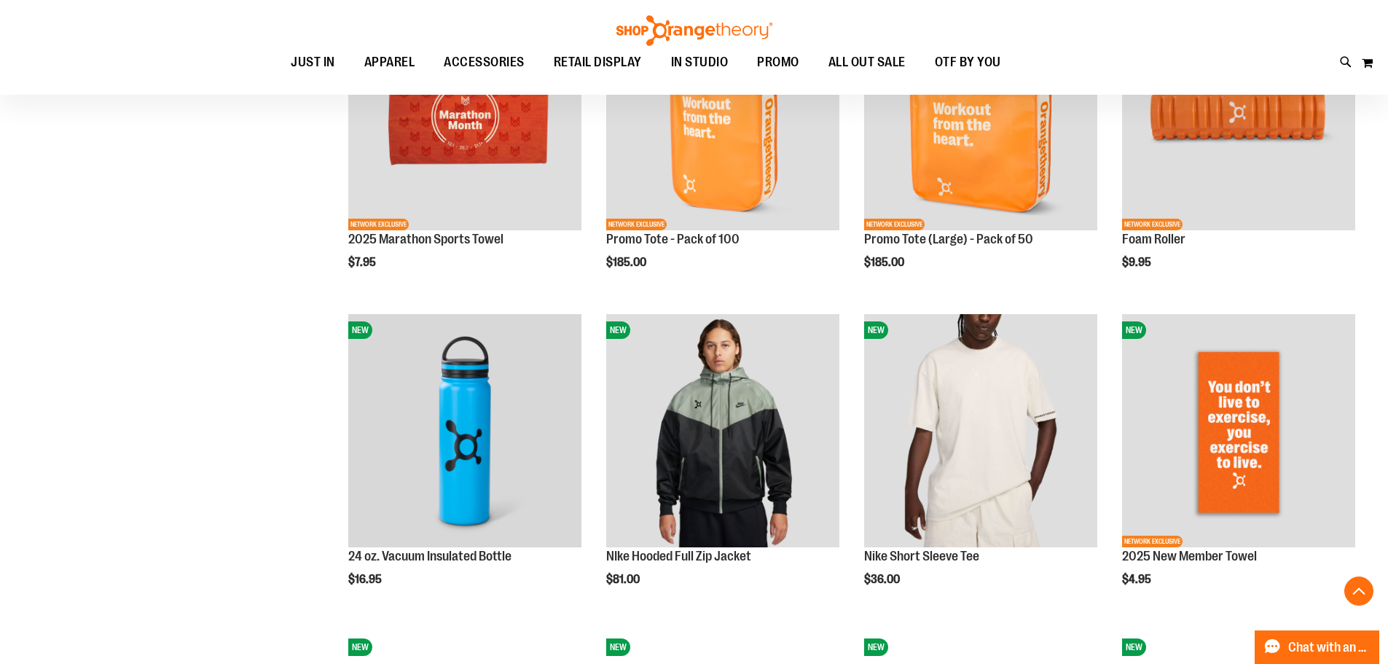
scroll to position [1384, 0]
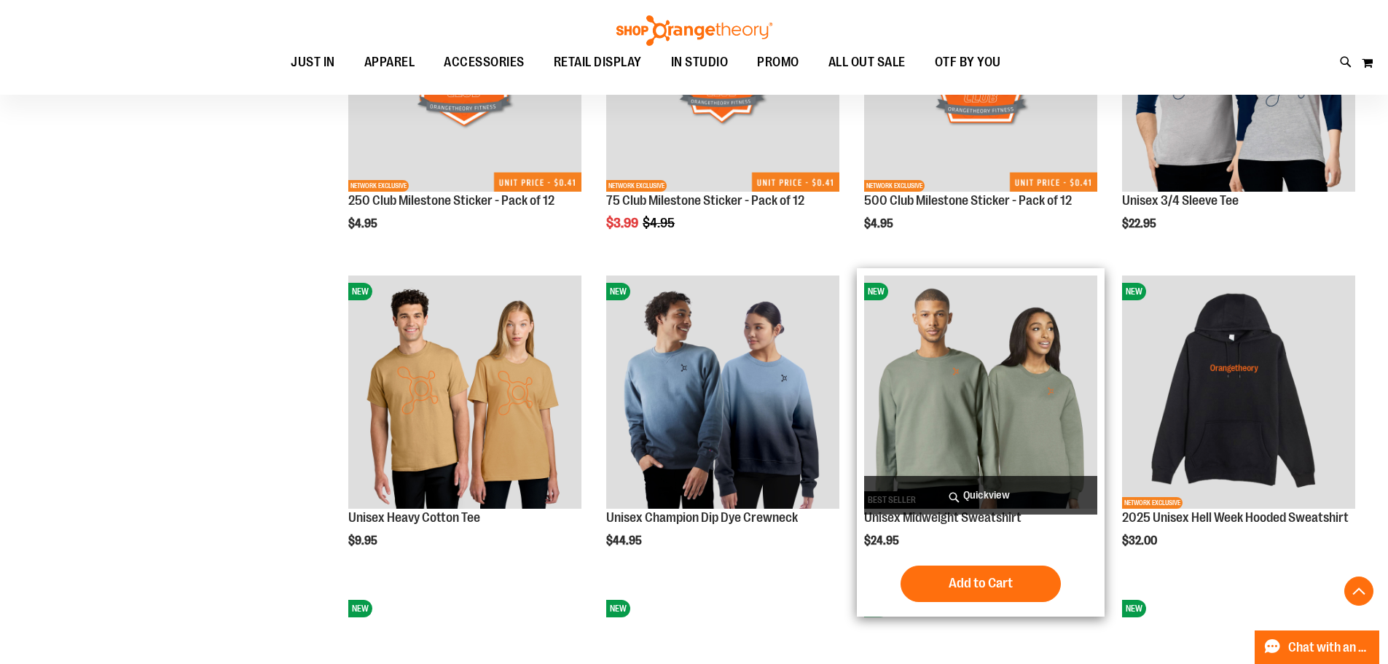
scroll to position [2331, 0]
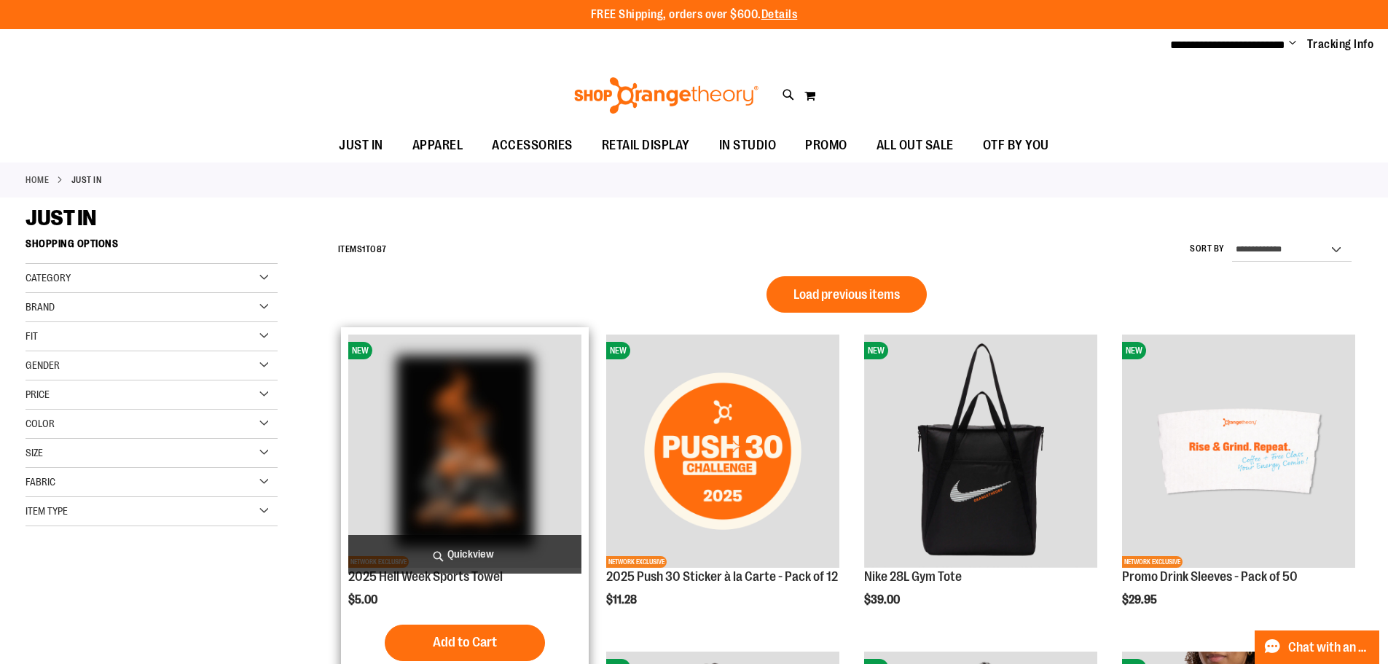
type input "**********"
click at [488, 377] on img "product" at bounding box center [464, 450] width 233 height 233
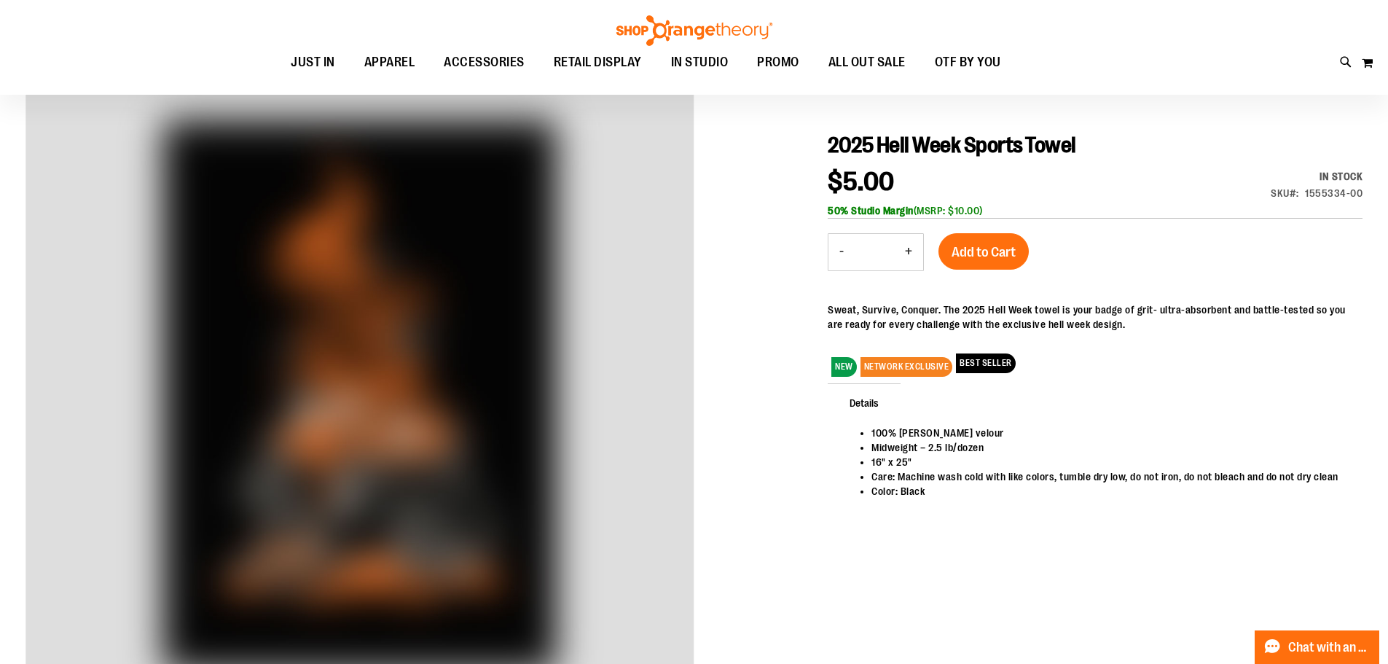
scroll to position [218, 0]
